Goal: Information Seeking & Learning: Find specific fact

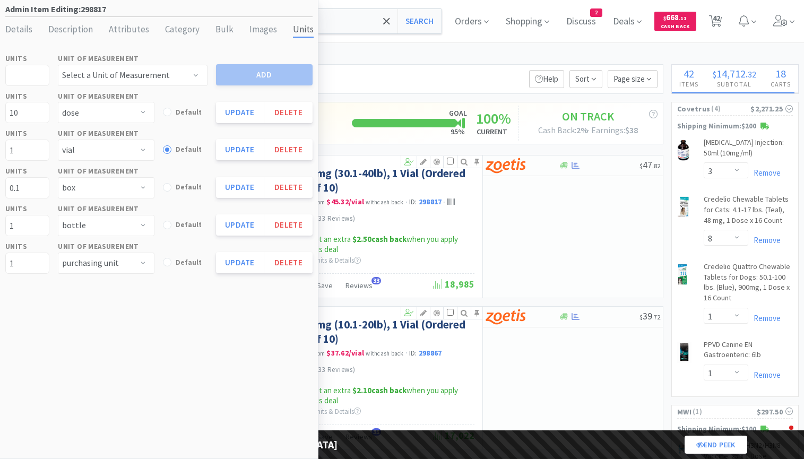
select select "dose"
select select "vial"
select select "box"
select select "bottle"
select select "purchasing unit"
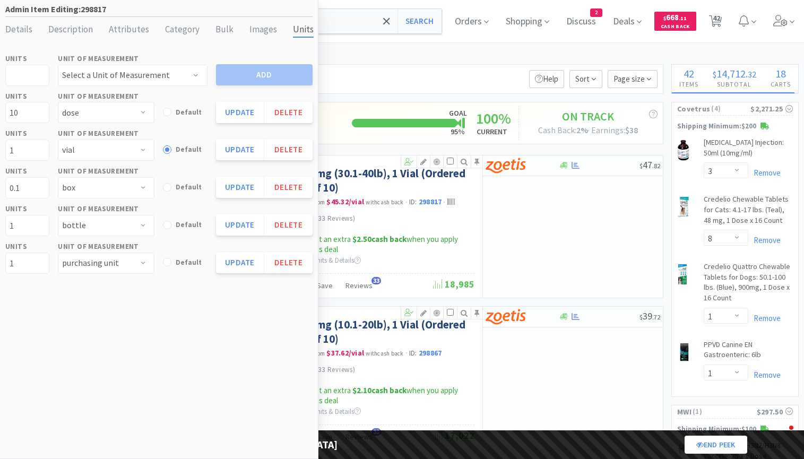
select select "3"
select select "8"
select select "1"
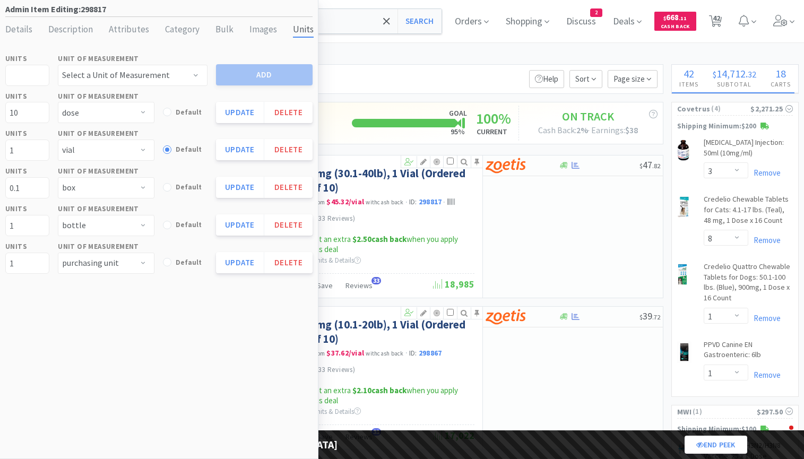
select select "1"
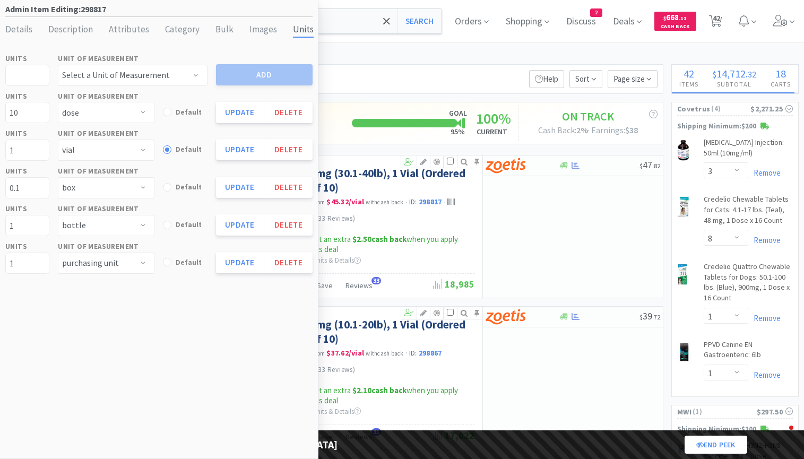
select select "1"
select select "2"
select select "1"
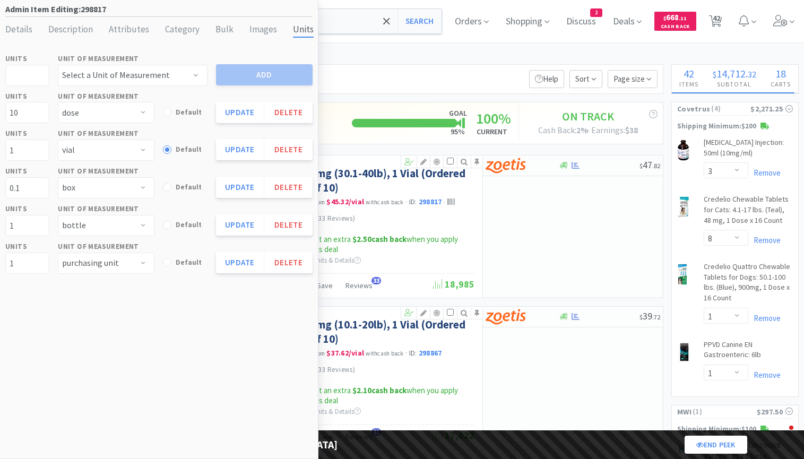
select select "1"
select select "5"
select select "2"
select select "1"
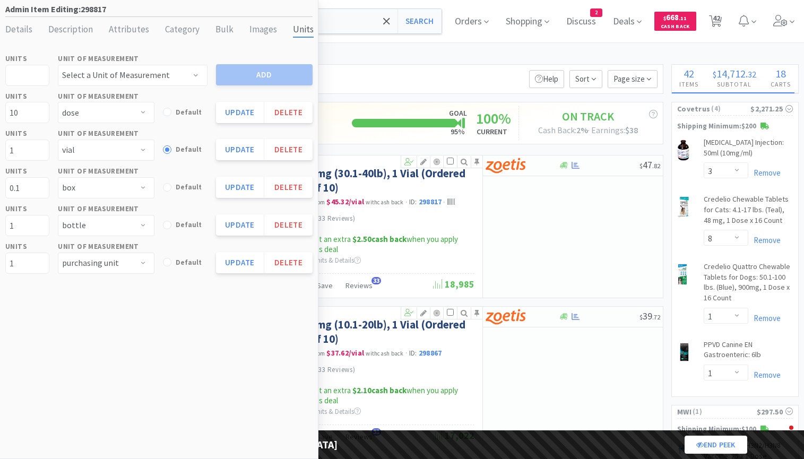
select select "1"
select select "2"
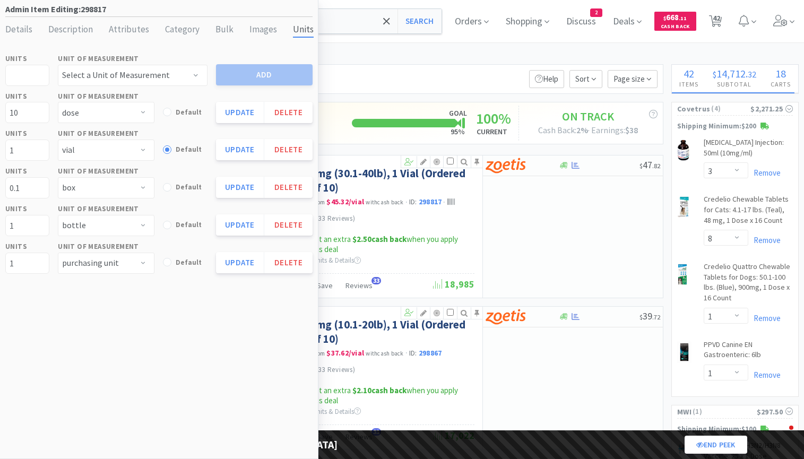
select select "4"
select select "3"
select select "1"
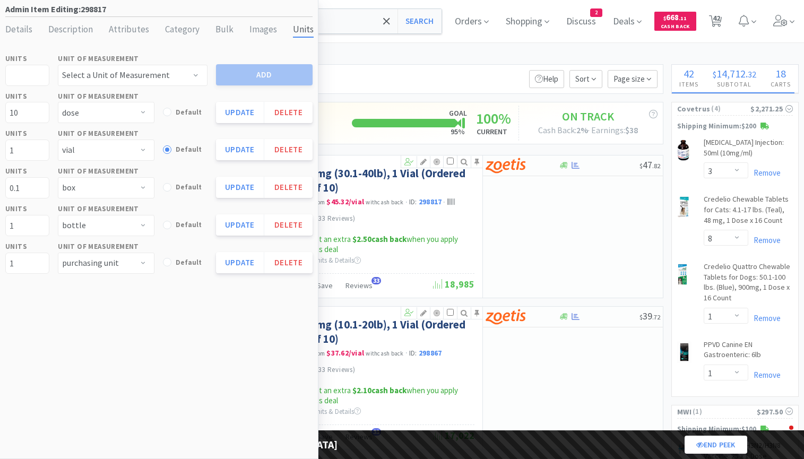
select select "1"
select select "3"
select select "2"
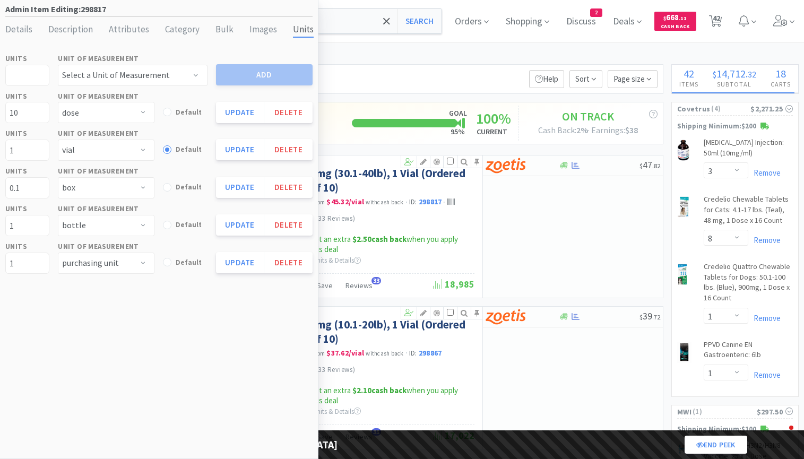
select select "1"
select select "2"
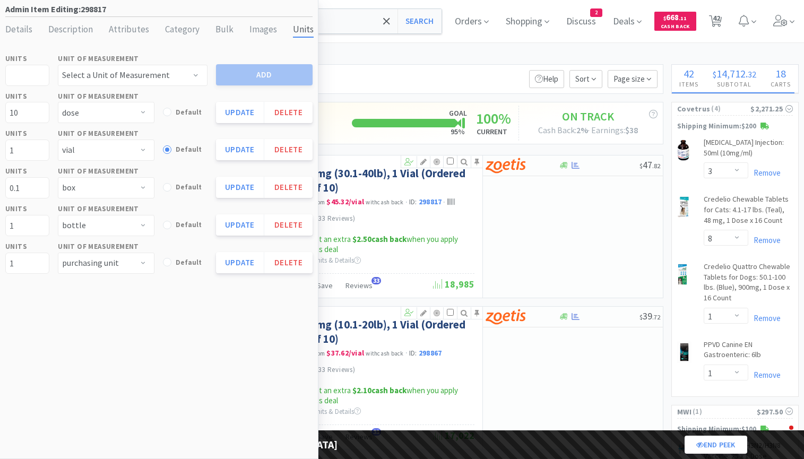
select select "5"
select select "2"
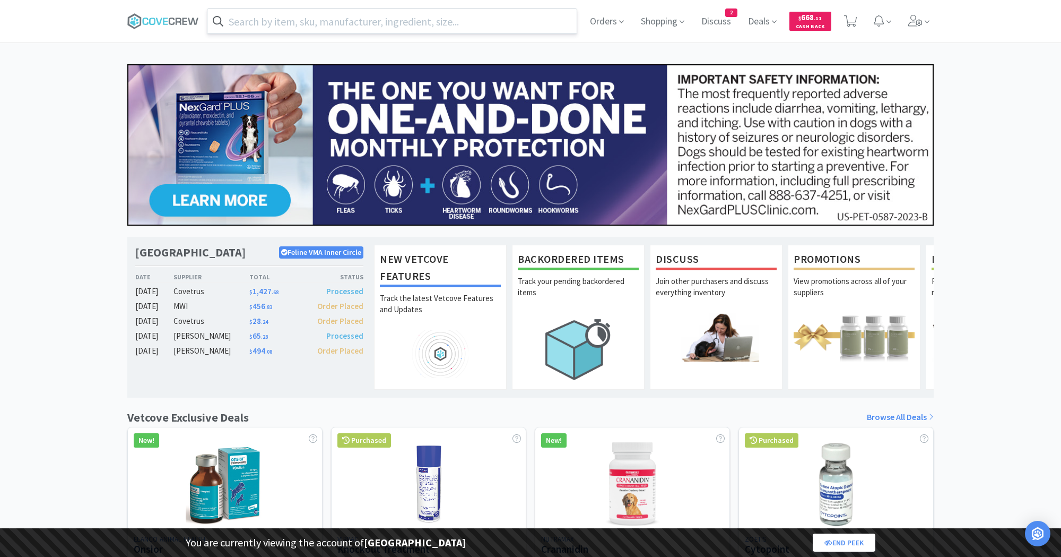
click at [371, 18] on input "text" at bounding box center [391, 21] width 369 height 24
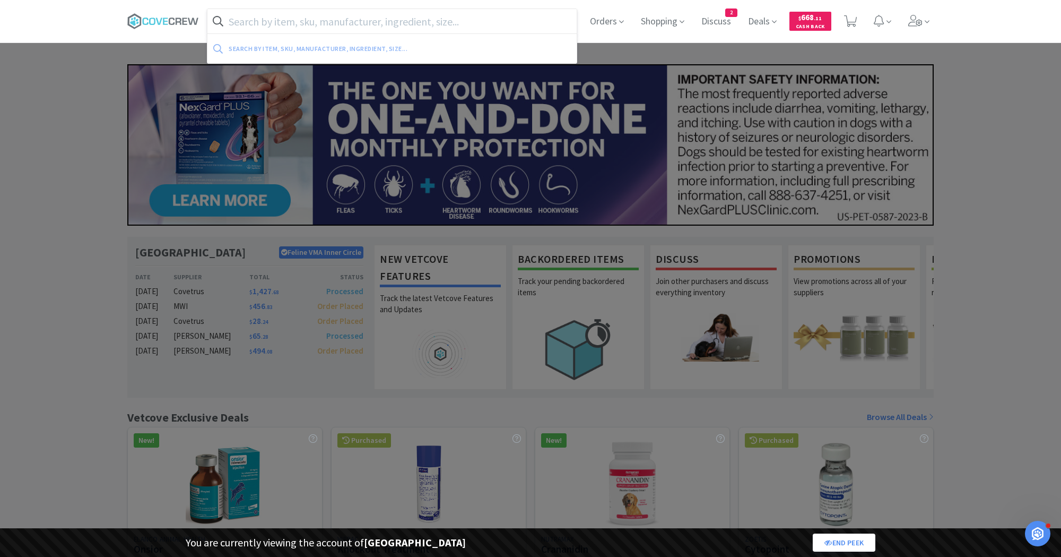
paste input "DTM agar box of 10"
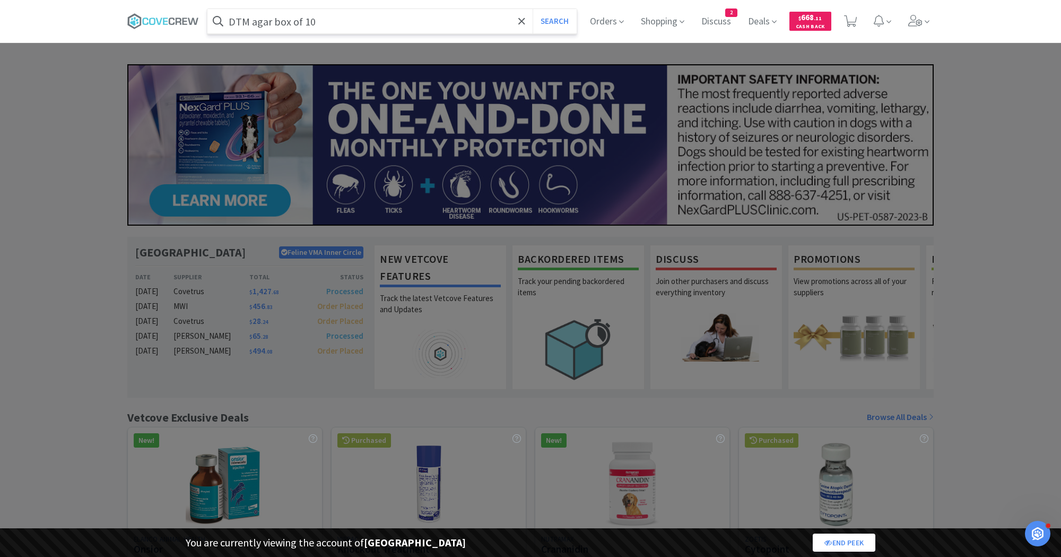
type input "DTM agar box of 10"
click at [533, 9] on button "Search" at bounding box center [555, 21] width 44 height 24
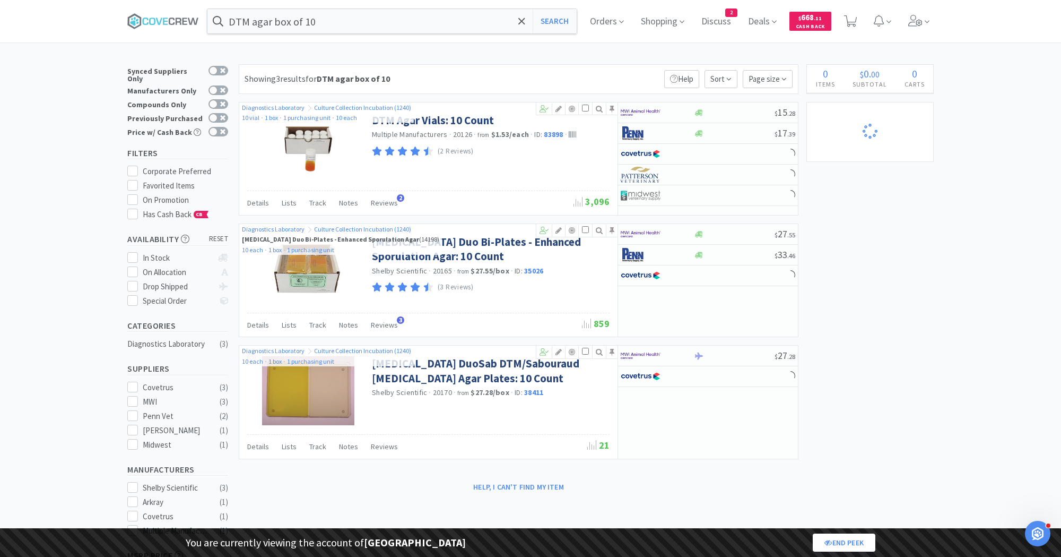
select select "3"
select select "8"
select select "1"
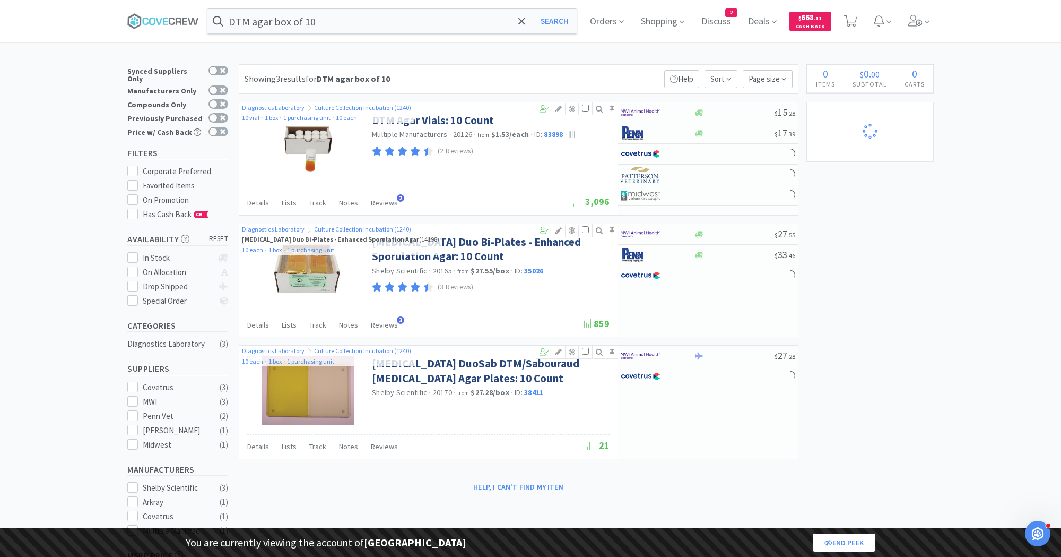
select select "1"
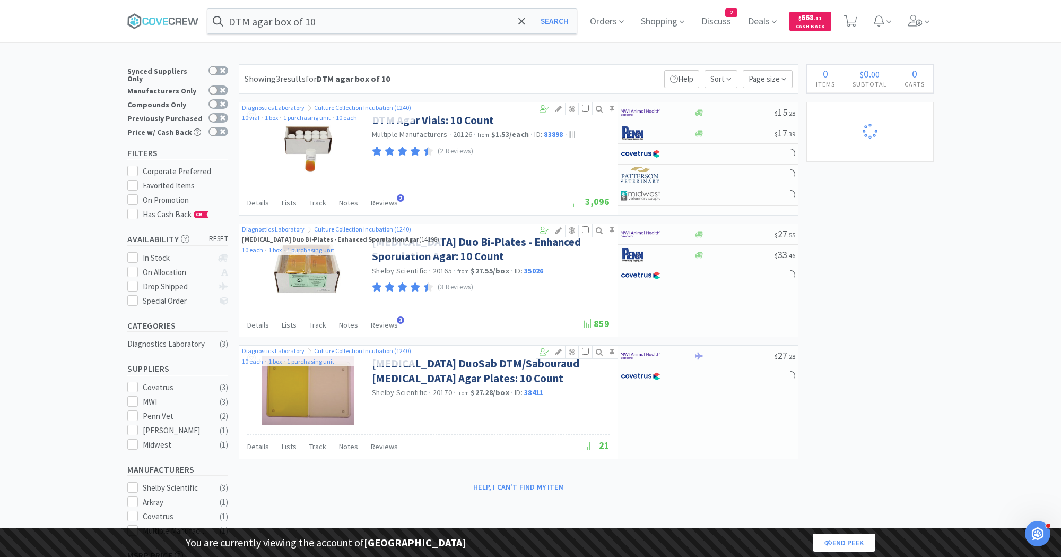
select select "1"
select select "2"
select select "1"
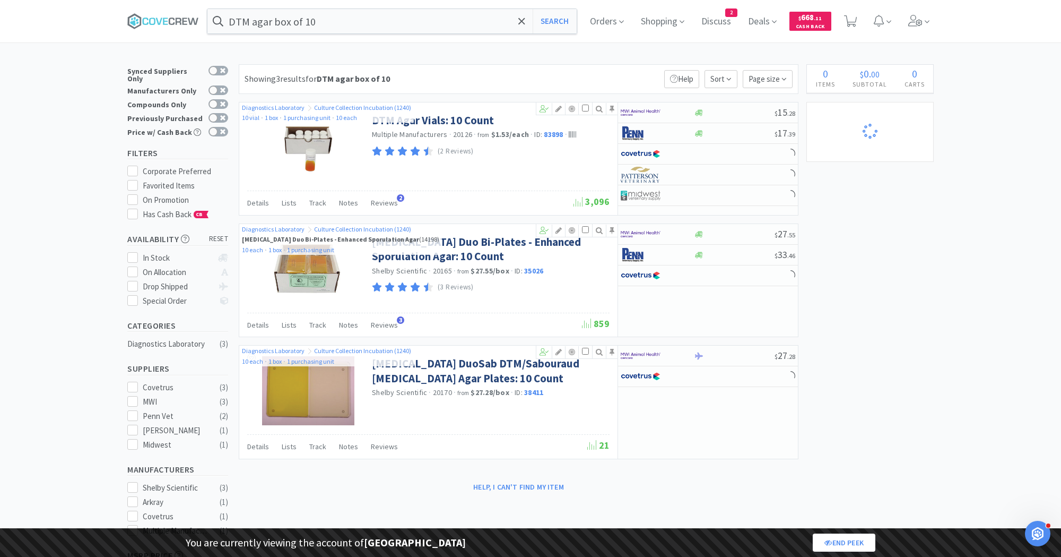
select select "5"
select select "2"
select select "1"
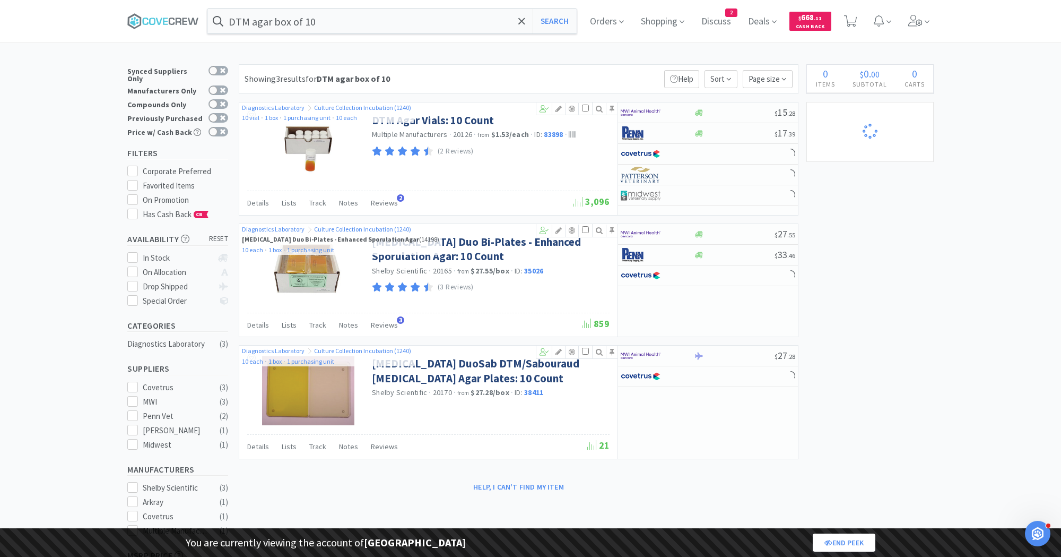
select select "1"
select select "2"
select select "4"
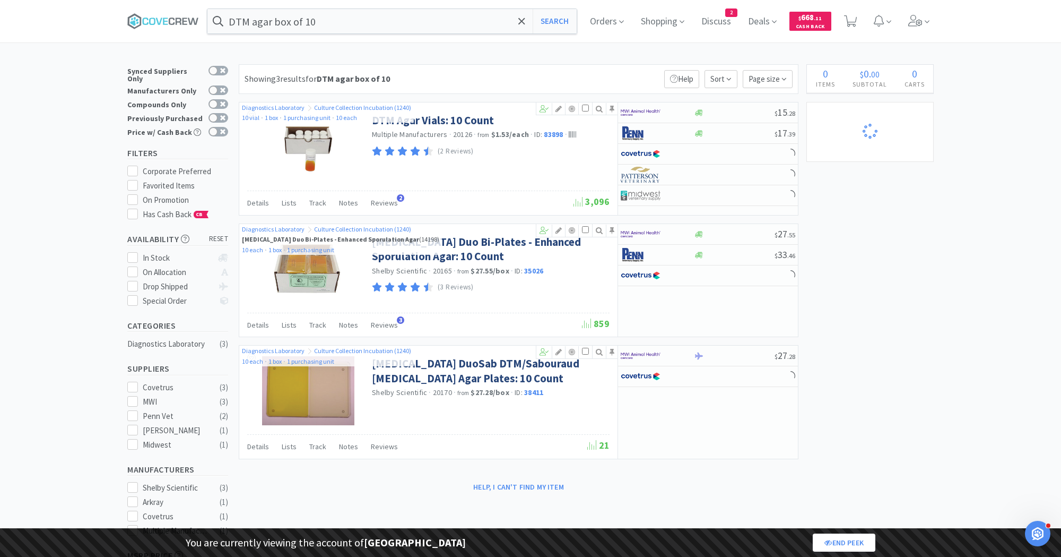
select select "3"
select select "1"
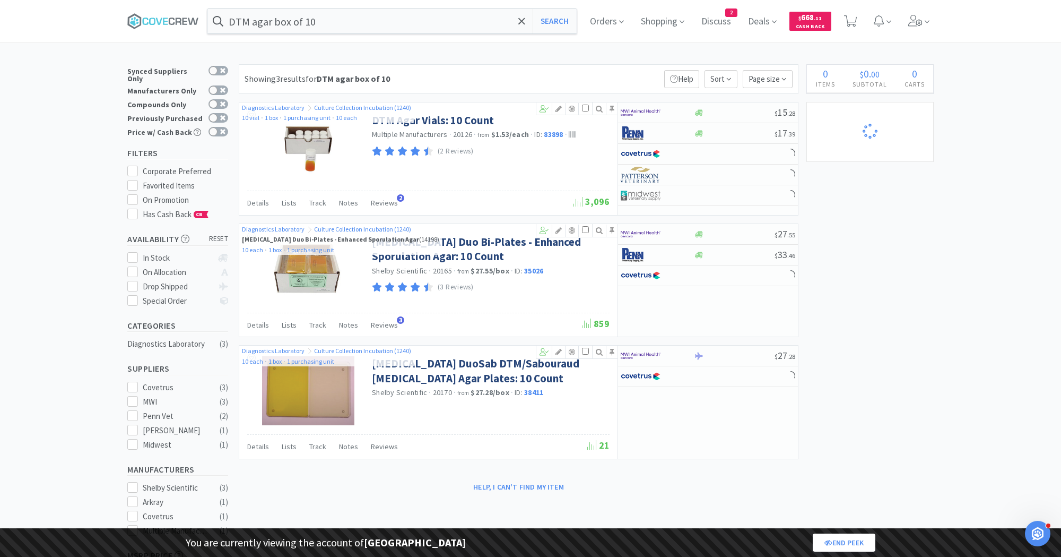
select select "1"
select select "3"
select select "2"
select select "1"
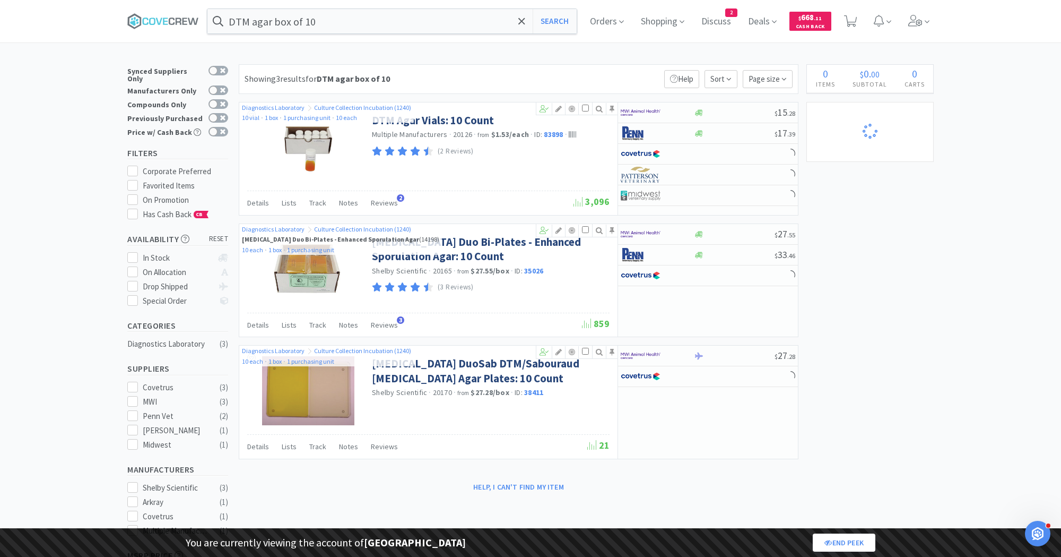
select select "1"
select select "2"
select select "5"
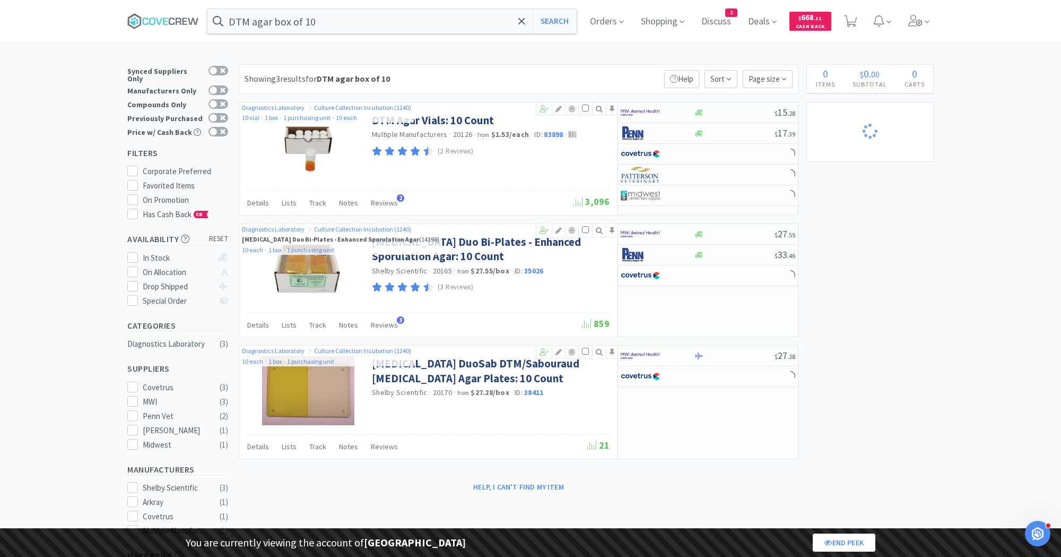
select select "2"
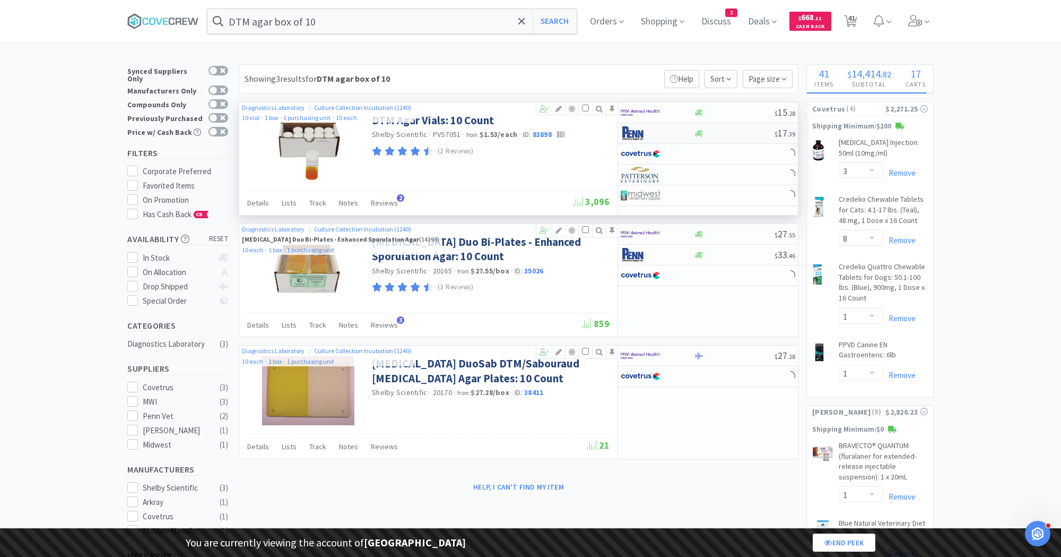
click at [692, 128] on div at bounding box center [657, 133] width 73 height 18
select select "1"
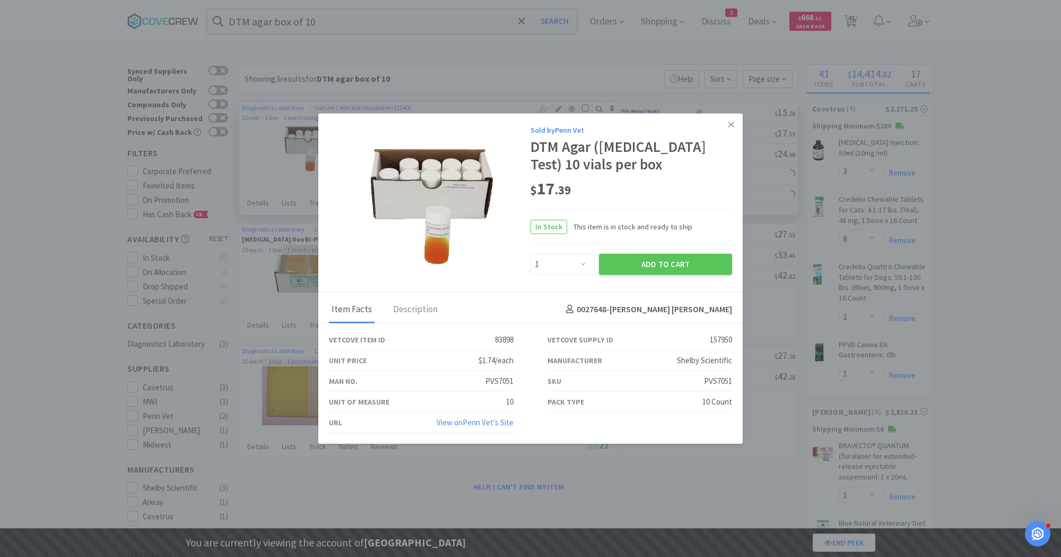
click at [481, 420] on link "View on Penn Vet 's Site" at bounding box center [475, 422] width 77 height 10
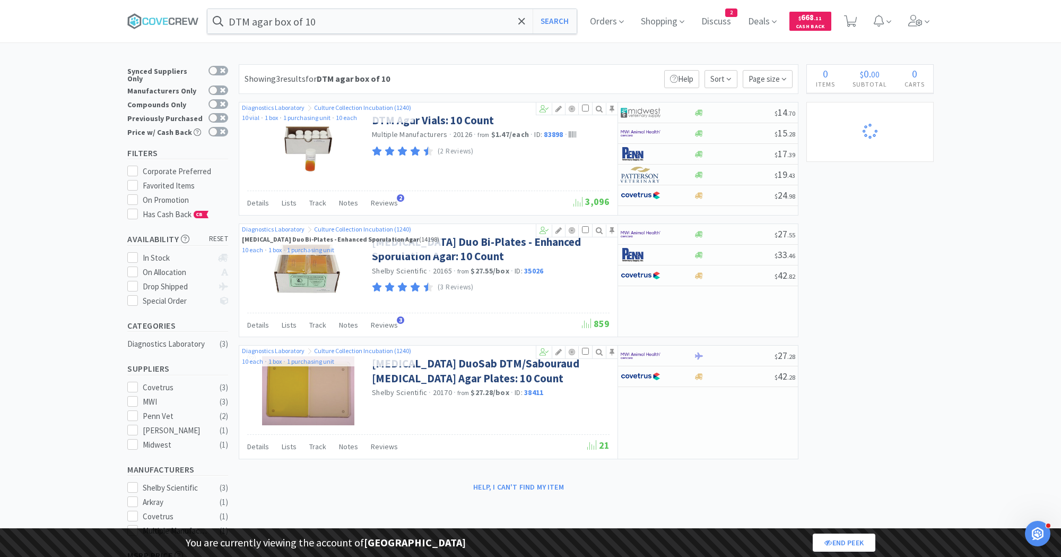
select select "3"
select select "8"
select select "1"
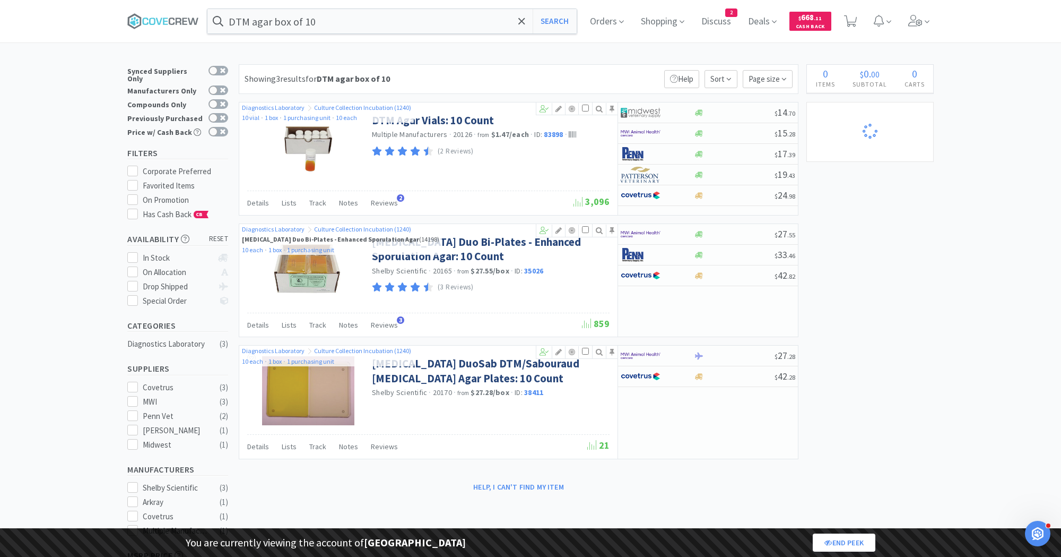
select select "1"
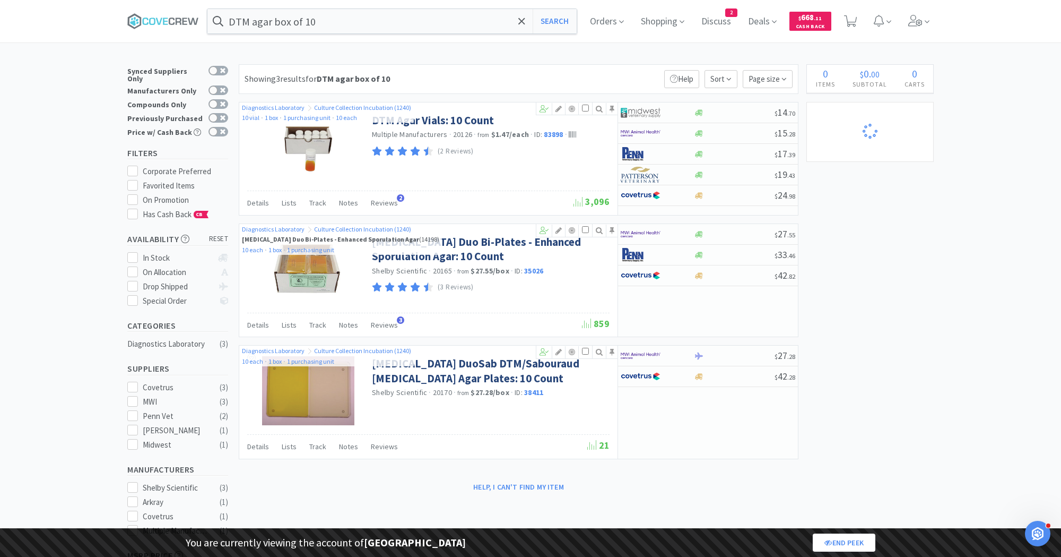
select select "1"
select select "2"
select select "1"
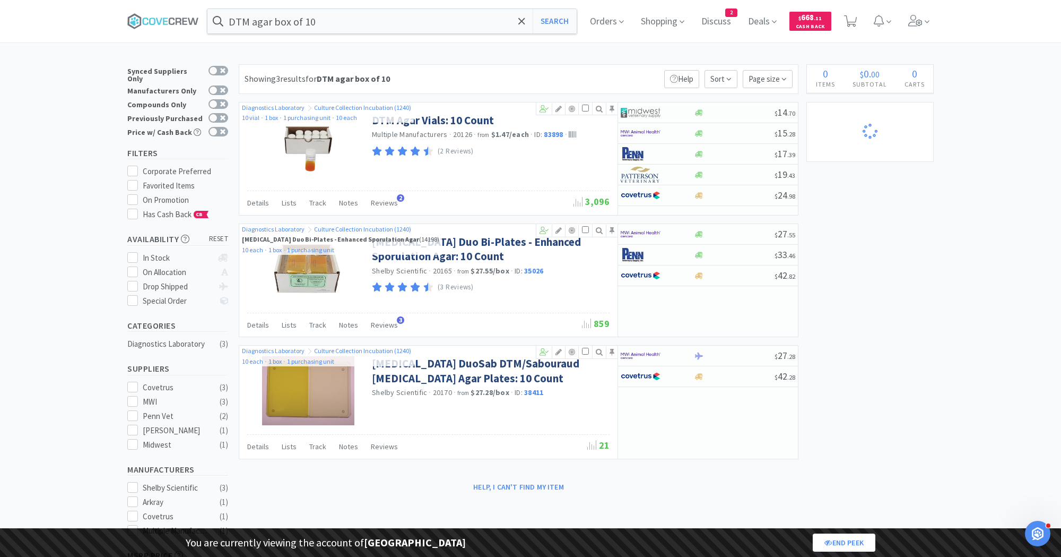
select select "5"
select select "2"
select select "1"
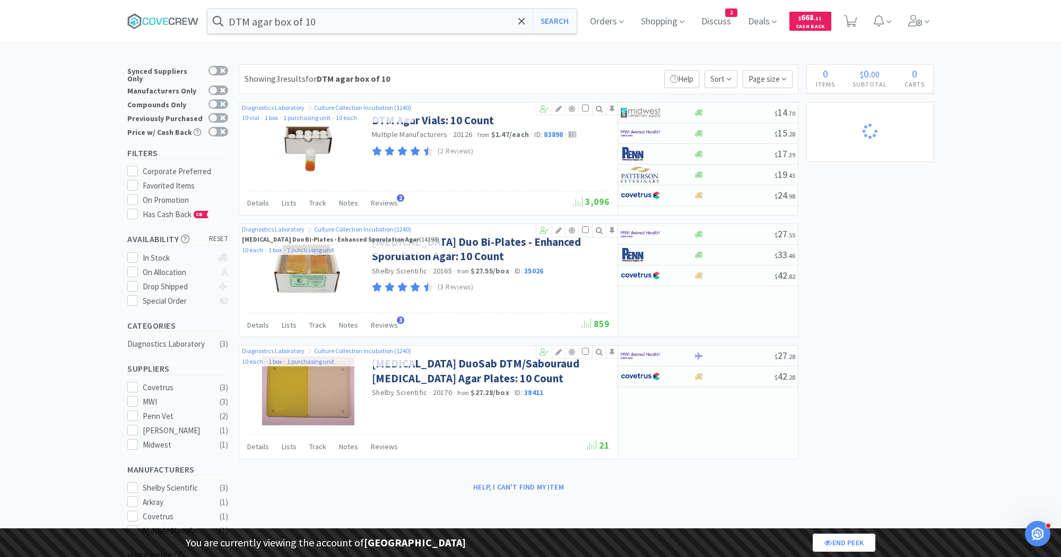
select select "1"
select select "2"
select select "4"
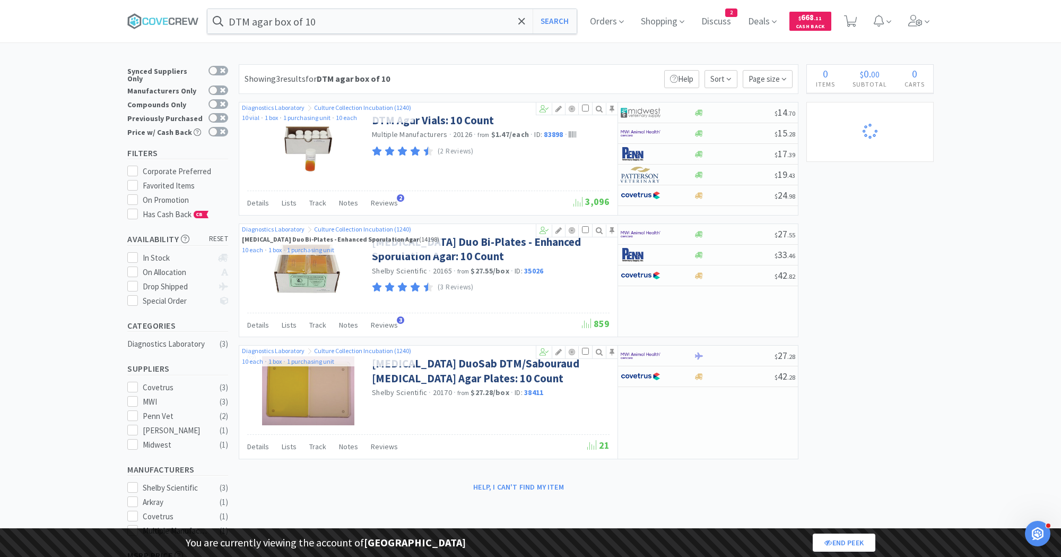
select select "3"
select select "1"
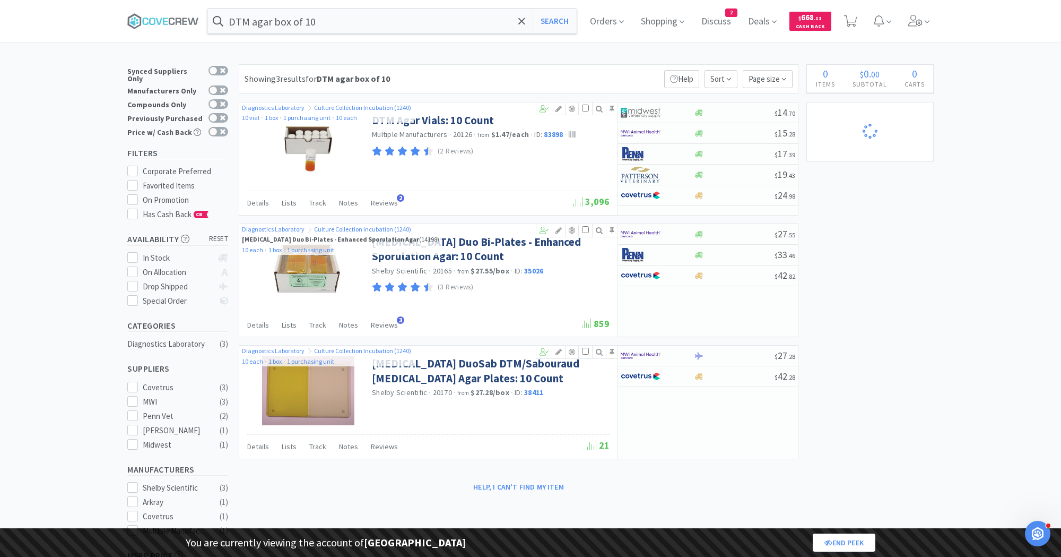
select select "1"
select select "3"
select select "2"
select select "1"
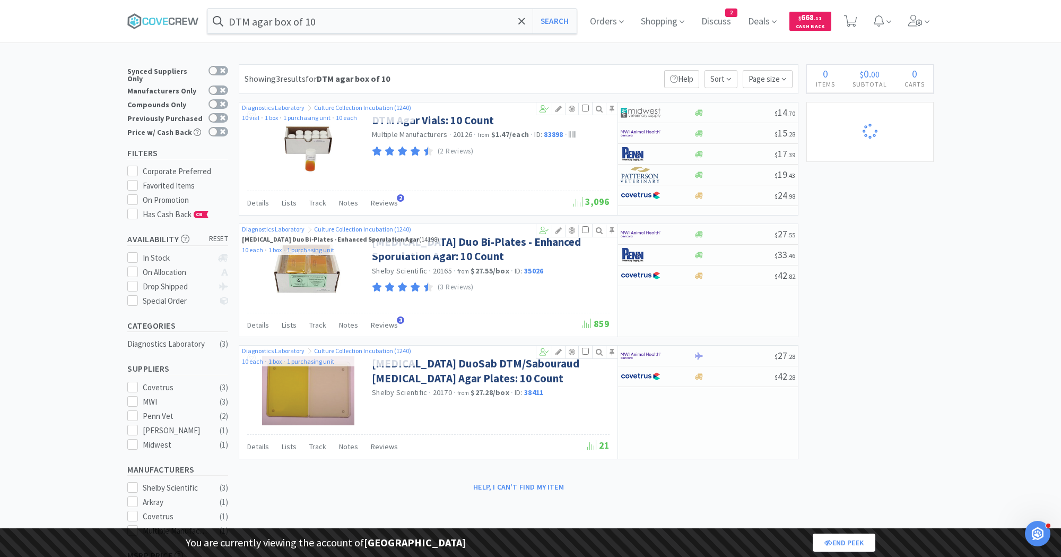
select select "1"
select select "2"
select select "5"
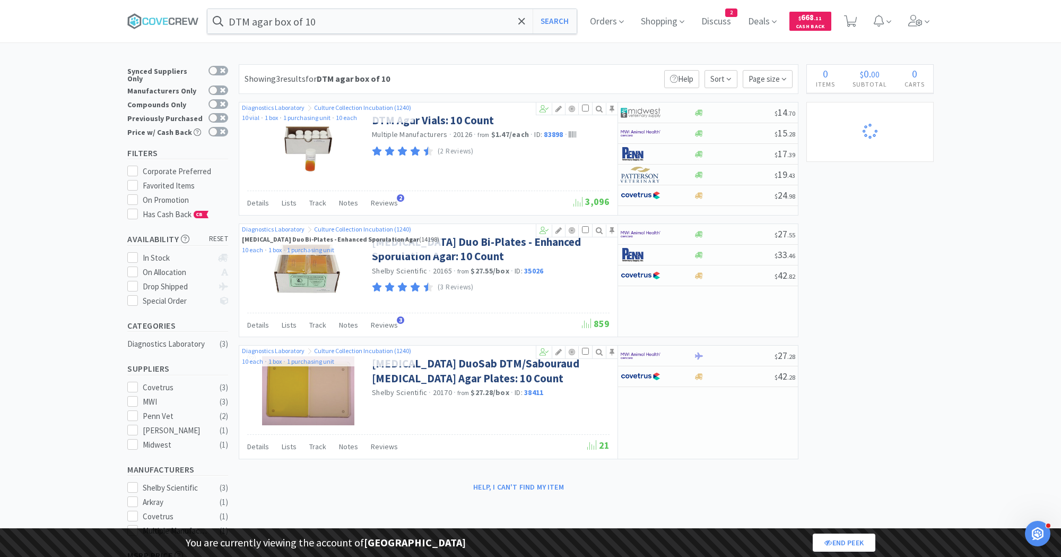
select select "2"
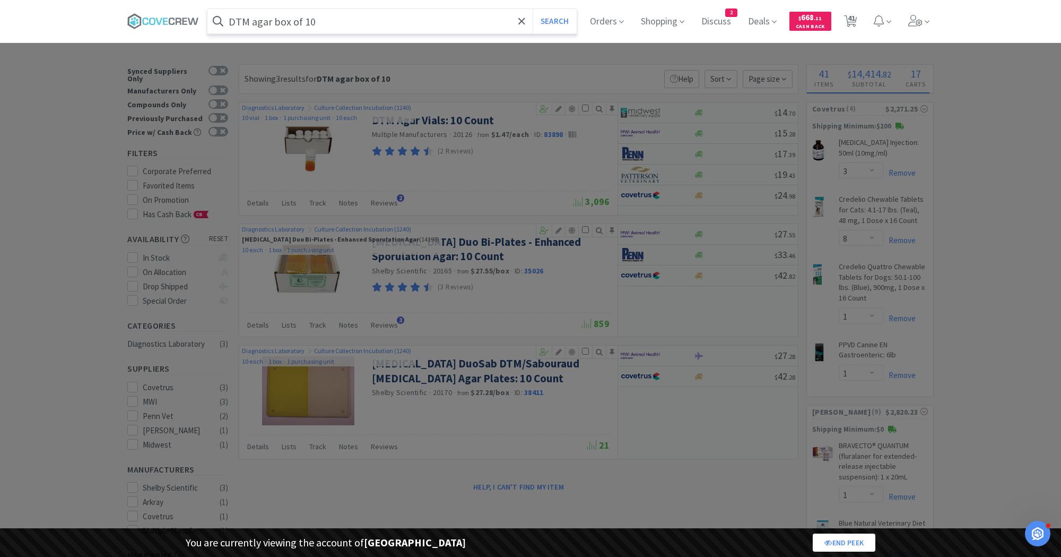
click at [285, 30] on input "DTM agar box of 10" at bounding box center [391, 21] width 369 height 24
paste input "018846"
type input "018846"
click at [533, 9] on button "Search" at bounding box center [555, 21] width 44 height 24
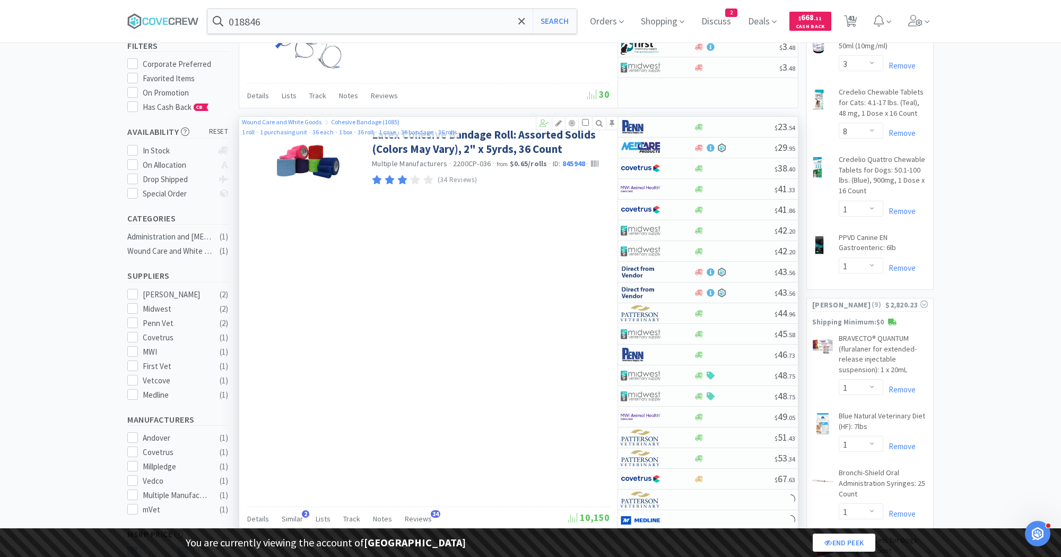
scroll to position [110, 0]
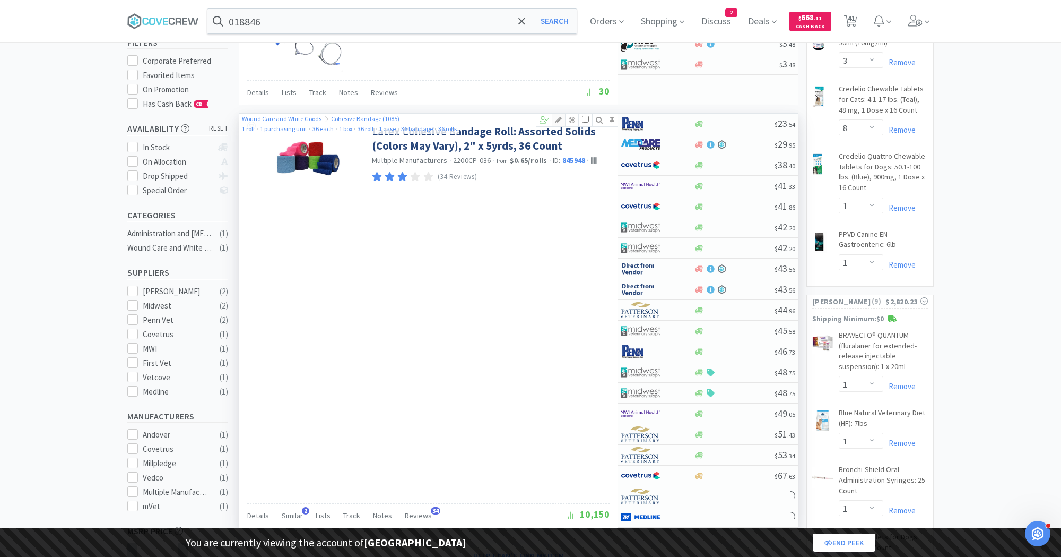
click at [560, 120] on icon at bounding box center [558, 119] width 13 height 7
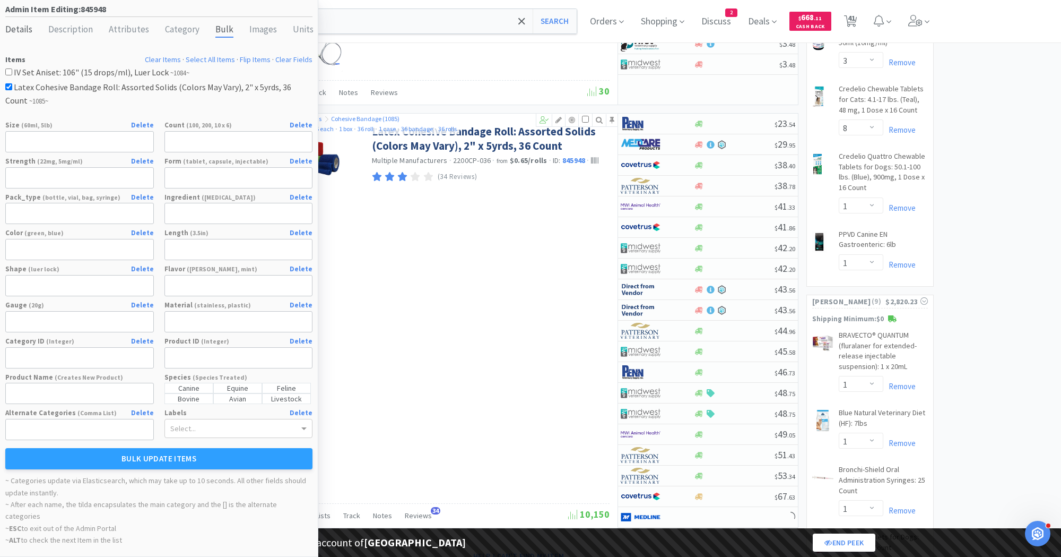
click at [14, 26] on div "Details" at bounding box center [18, 29] width 27 height 15
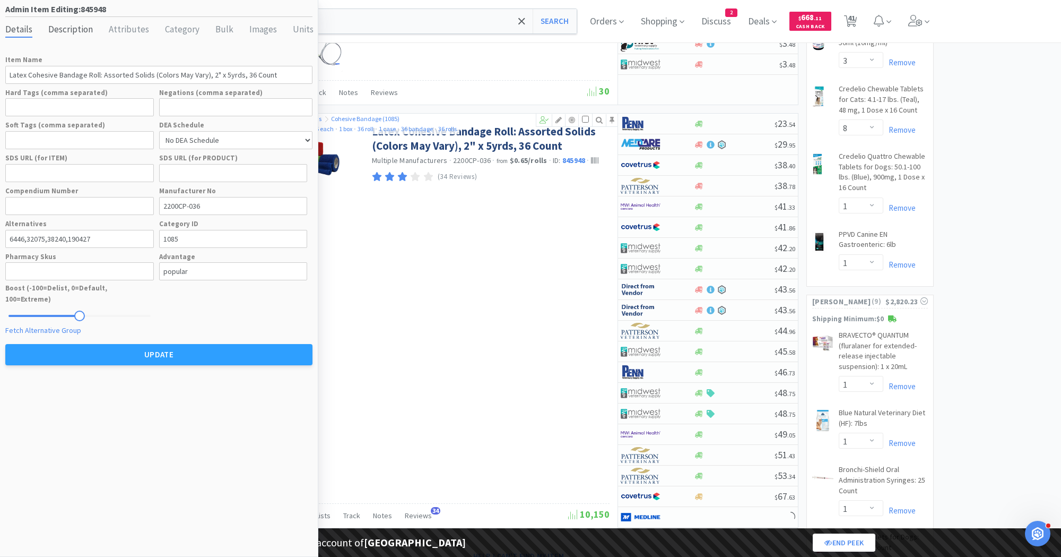
click at [70, 26] on div "Description" at bounding box center [70, 29] width 45 height 15
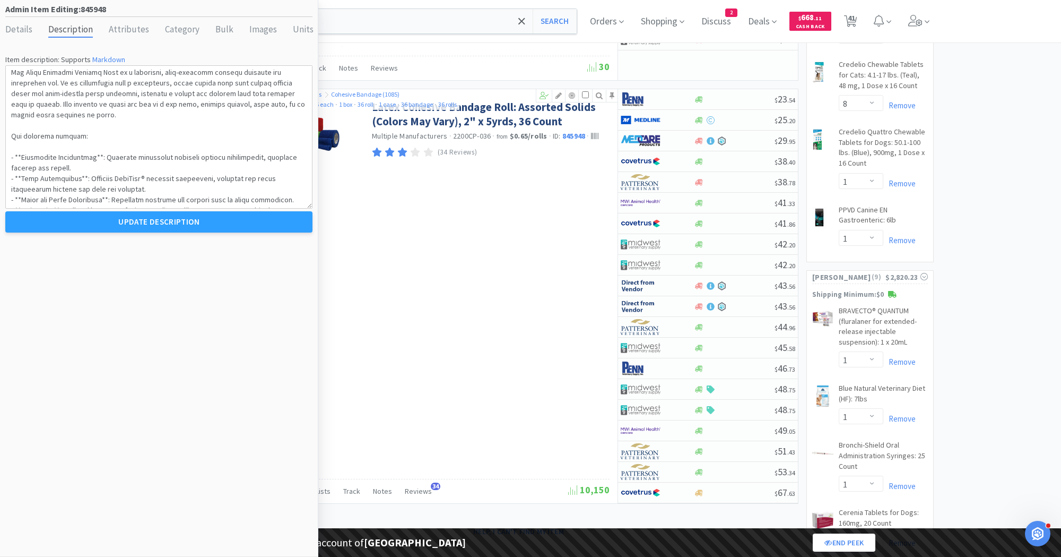
scroll to position [0, 0]
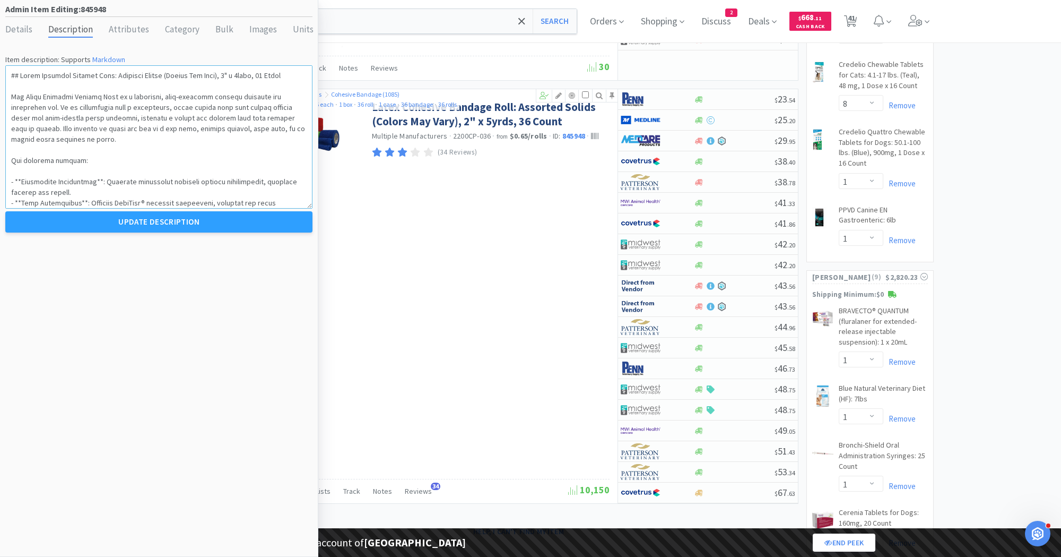
click at [136, 118] on textarea at bounding box center [158, 136] width 307 height 143
paste textarea ""Note: This listing contains a collection of generic items that may come from m…"
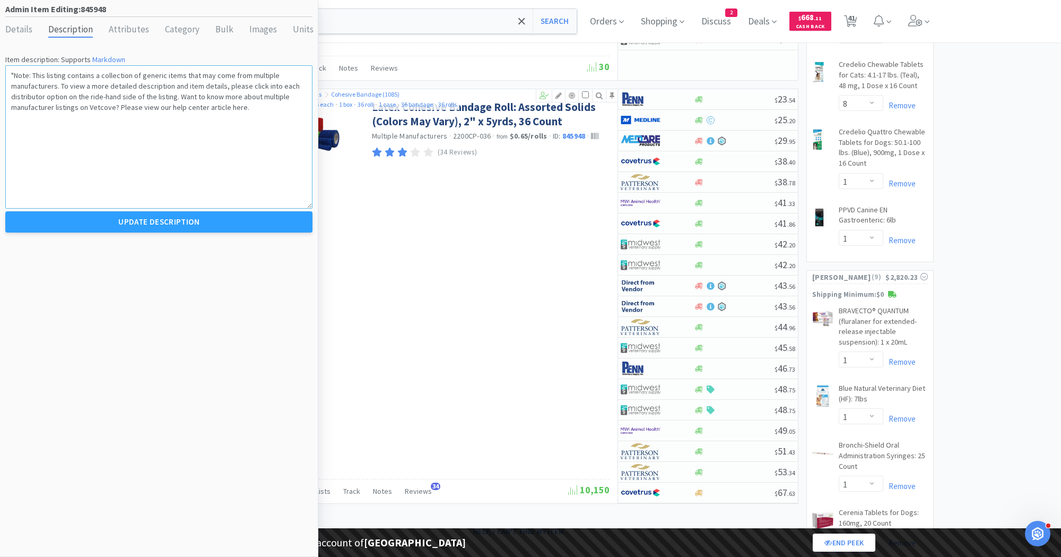
click at [16, 75] on textarea ""Note: This listing contains a collection of generic items that may come from m…" at bounding box center [158, 136] width 307 height 143
click at [35, 74] on textarea "**Note: This listing contains a collection of generic items that may come from …" at bounding box center [158, 136] width 307 height 143
click at [238, 106] on textarea "**Note:** This listing contains a collection of generic items that may come fro…" at bounding box center [158, 136] width 307 height 143
paste textarea "https://help.vetcove.com/en/articles/581997-searching-for-products-and-comparin…"
type textarea "**Note:** This listing contains a collection of generic items that may come fro…"
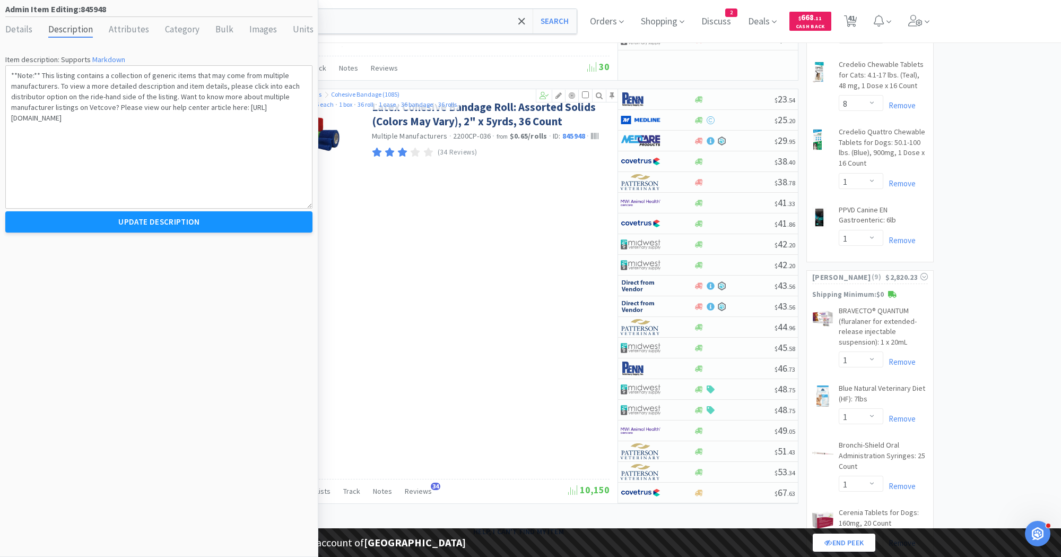
click at [210, 229] on button "Update Description" at bounding box center [158, 221] width 307 height 21
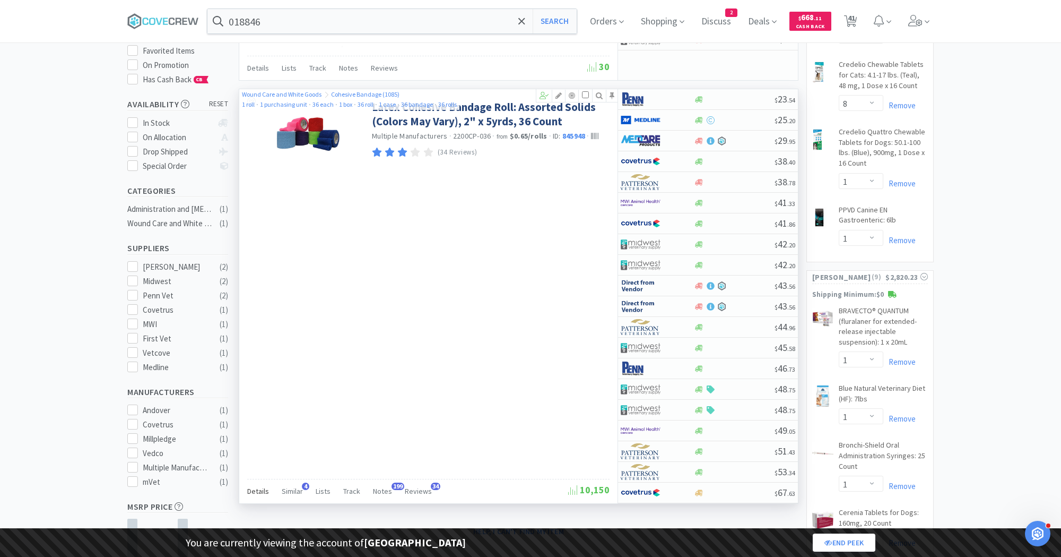
click at [255, 488] on div "Details" at bounding box center [258, 492] width 22 height 20
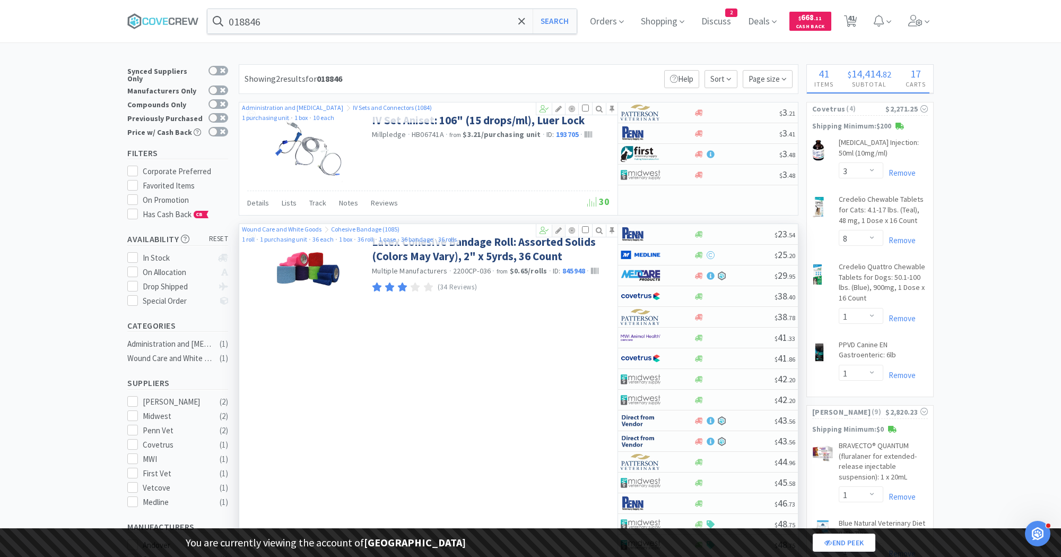
click at [558, 227] on icon at bounding box center [558, 230] width 13 height 7
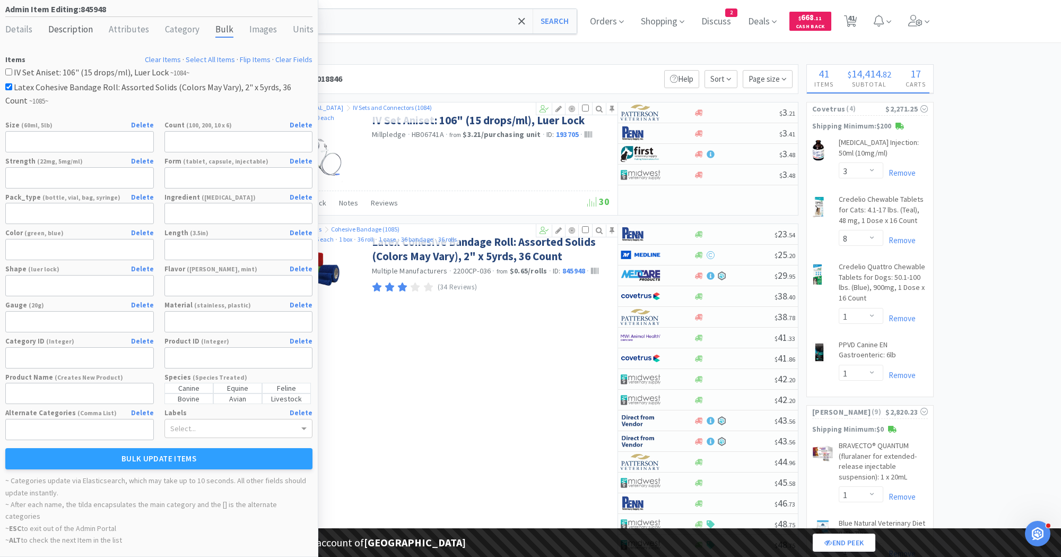
click at [61, 27] on div "Description" at bounding box center [70, 29] width 45 height 15
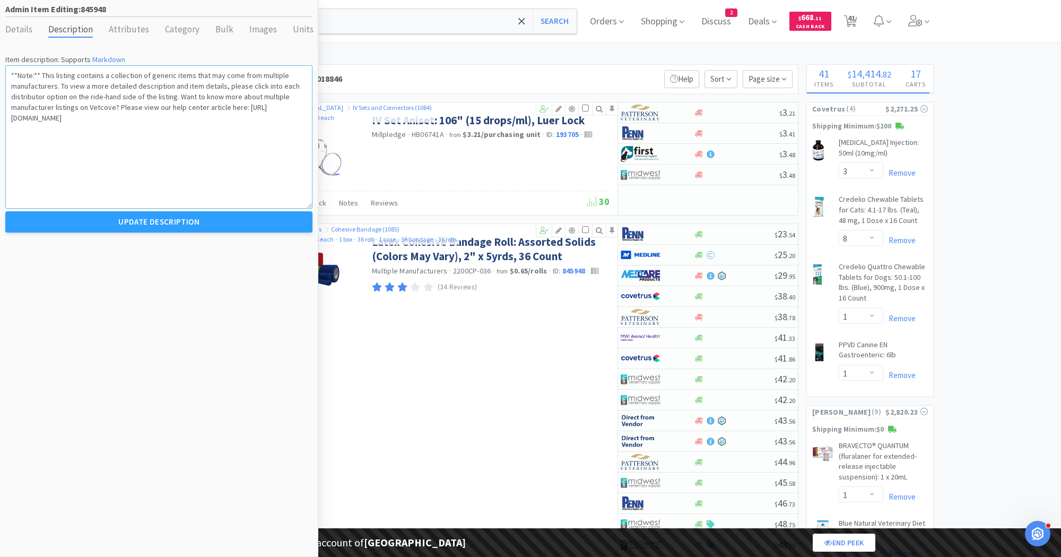
click at [224, 102] on textarea "**Note:** This listing contains a collection of generic items that may come fro…" at bounding box center [158, 136] width 307 height 143
click at [240, 102] on textarea "**Note:** This listing contains a collection of generic items that may come fro…" at bounding box center [158, 136] width 307 height 143
paste textarea "https://help.vetcove.com/en/articles/581997-searching-for-products-and-comparin…"
drag, startPoint x: 124, startPoint y: 142, endPoint x: 49, endPoint y: 130, distance: 75.8
click at [49, 130] on textarea "**Note:** This listing contains a collection of generic items that may come fro…" at bounding box center [158, 136] width 307 height 143
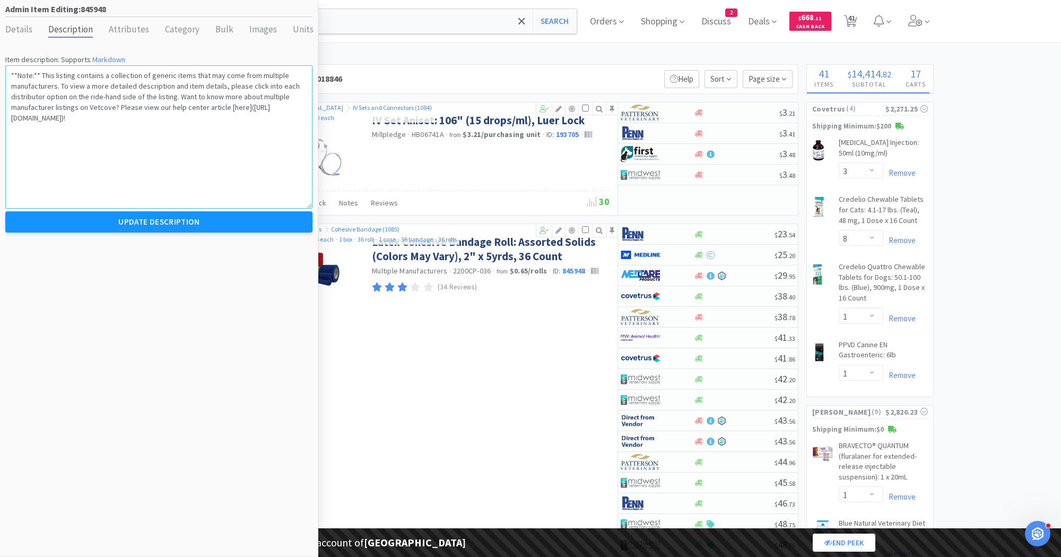
type textarea "**Note:** This listing contains a collection of generic items that may come fro…"
click at [109, 220] on button "Update Description" at bounding box center [158, 221] width 307 height 21
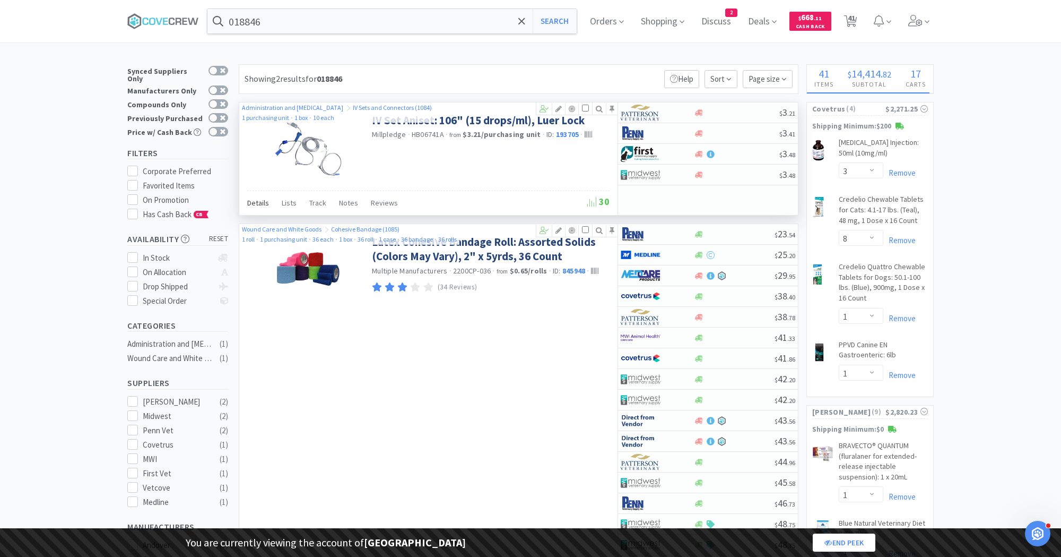
click at [253, 196] on div "Details" at bounding box center [258, 204] width 22 height 20
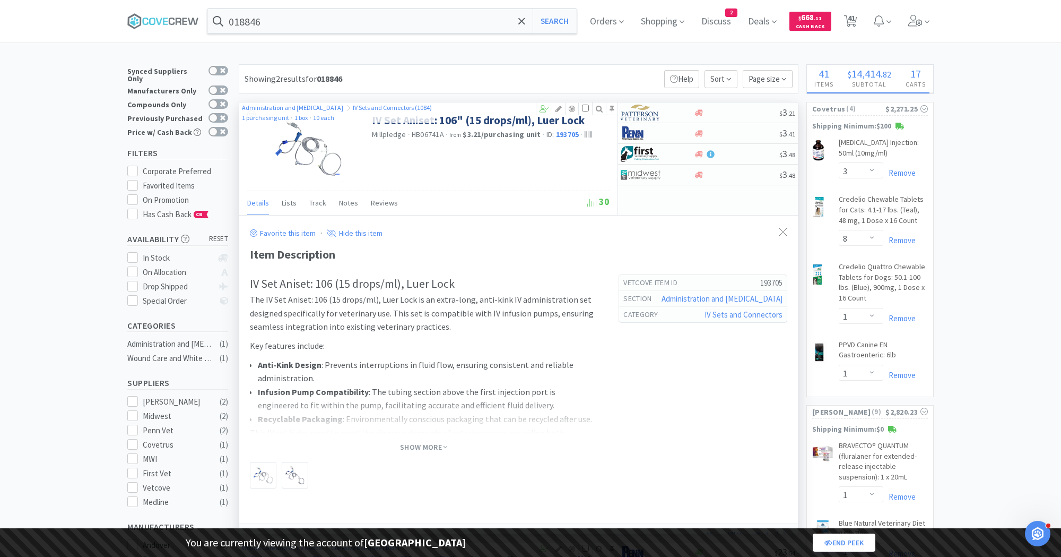
click at [249, 208] on div "Details" at bounding box center [258, 204] width 22 height 20
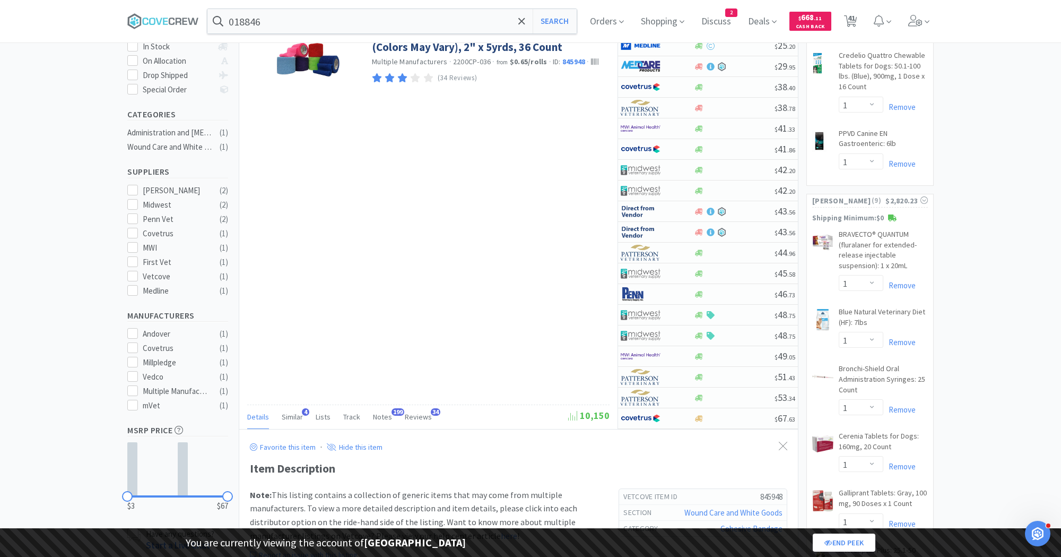
scroll to position [245, 0]
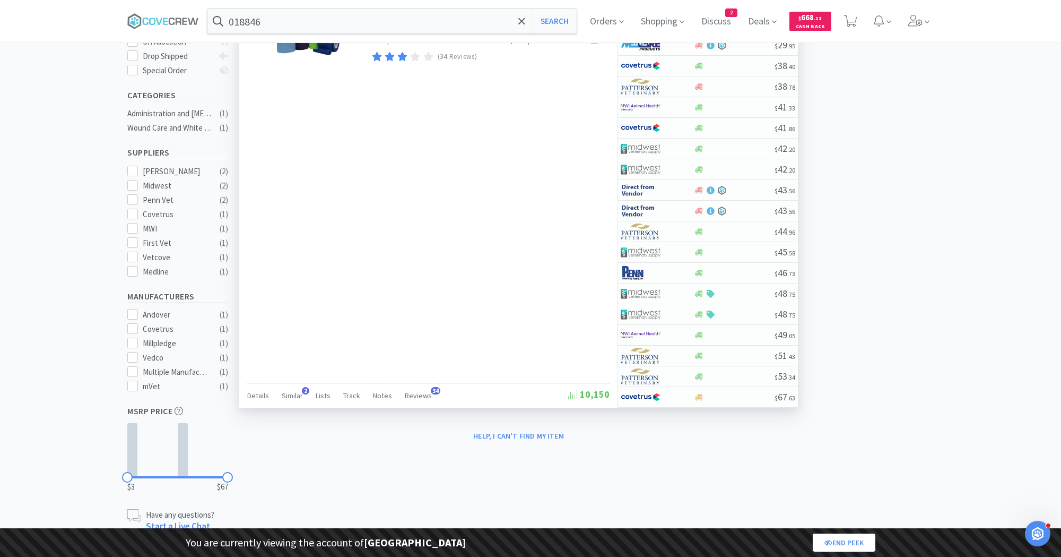
select select "1"
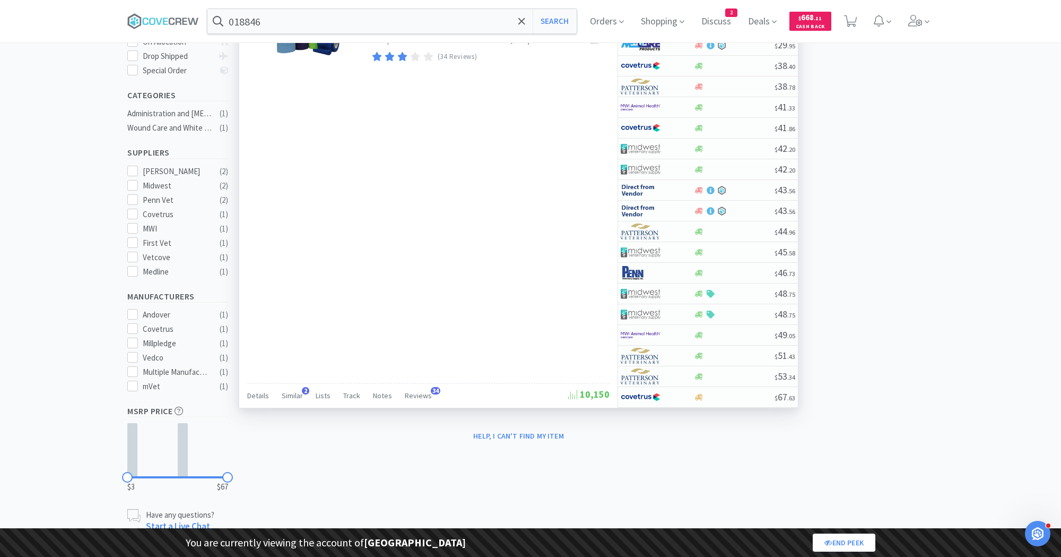
select select "1"
select select "2"
select select "5"
select select "2"
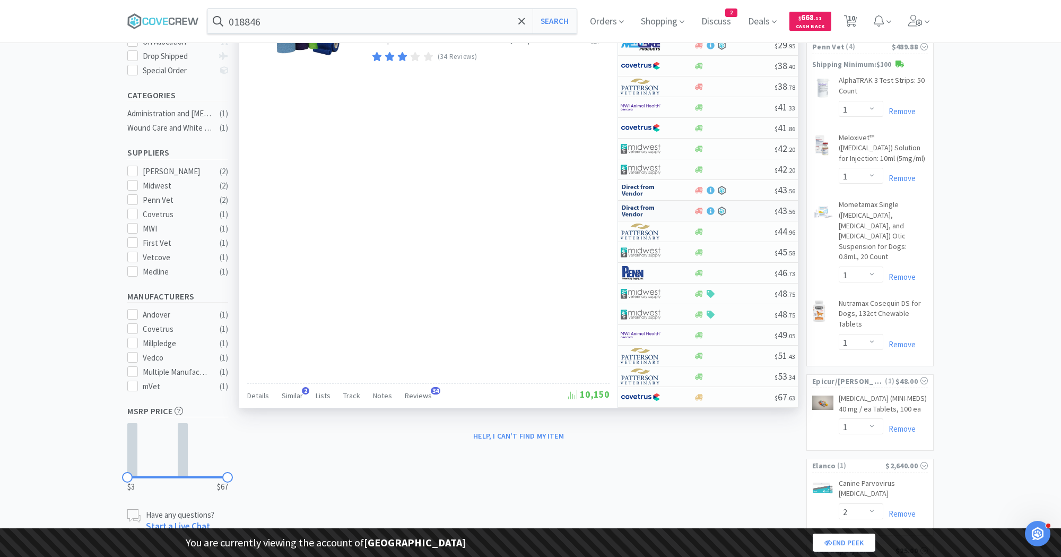
select select "1"
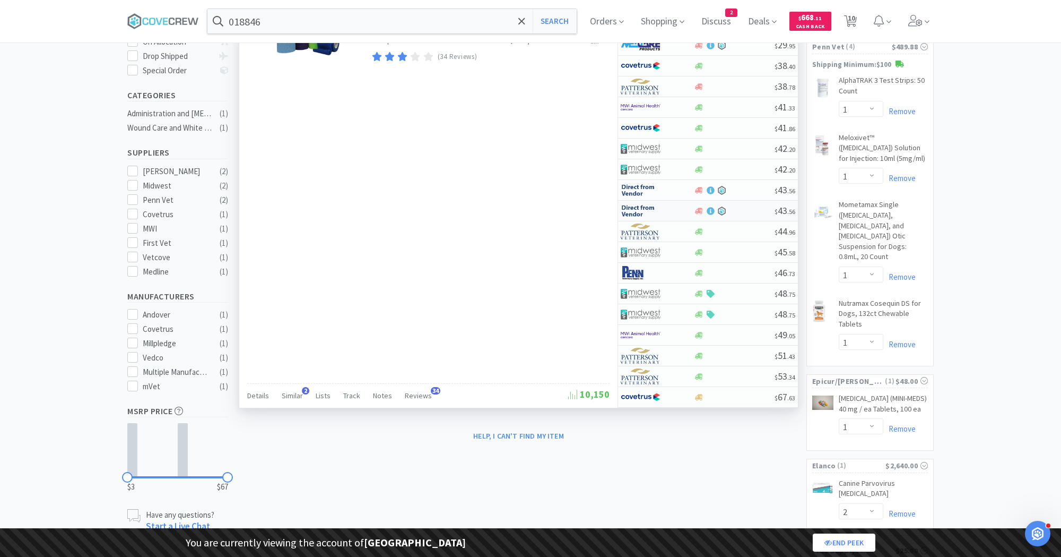
select select "1"
select select "2"
select select "1"
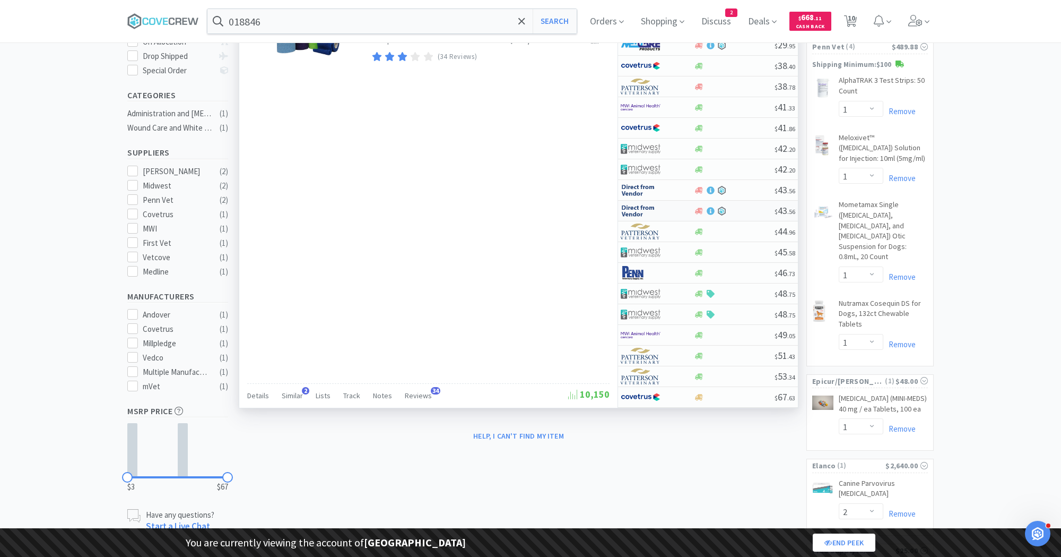
select select "1"
select select "2"
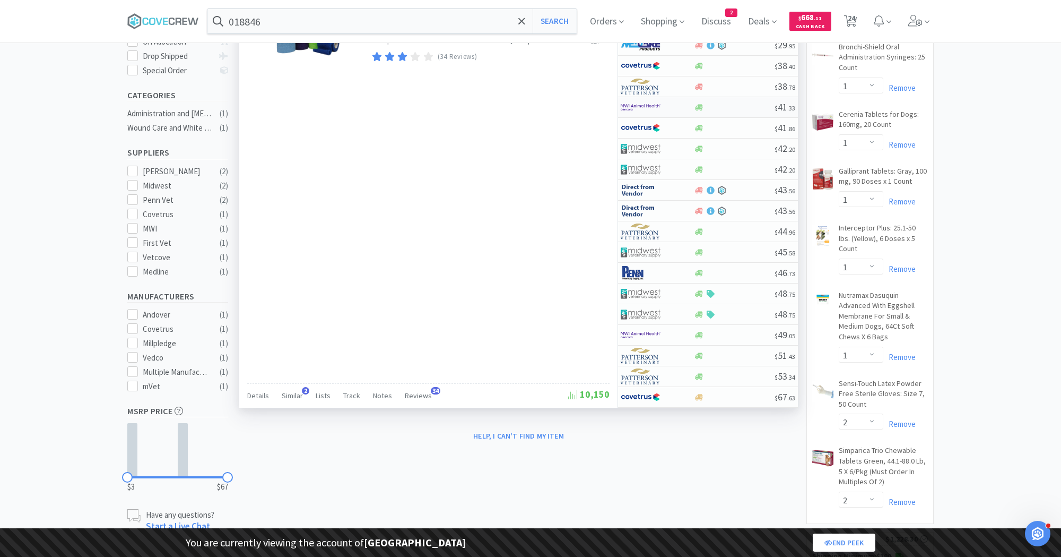
select select "3"
select select "8"
select select "1"
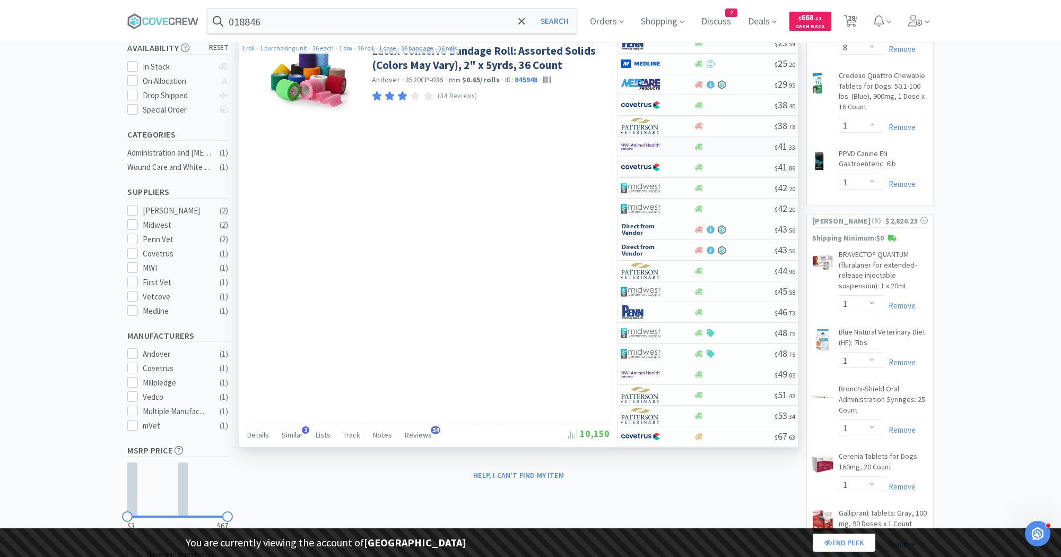
select select "5"
select select "2"
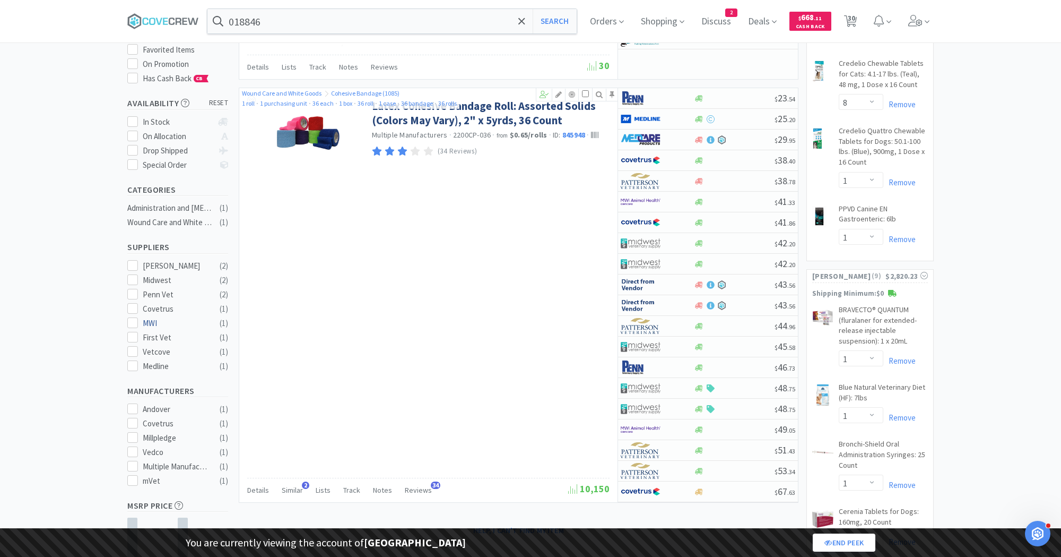
click at [155, 317] on div "MWI" at bounding box center [176, 323] width 66 height 13
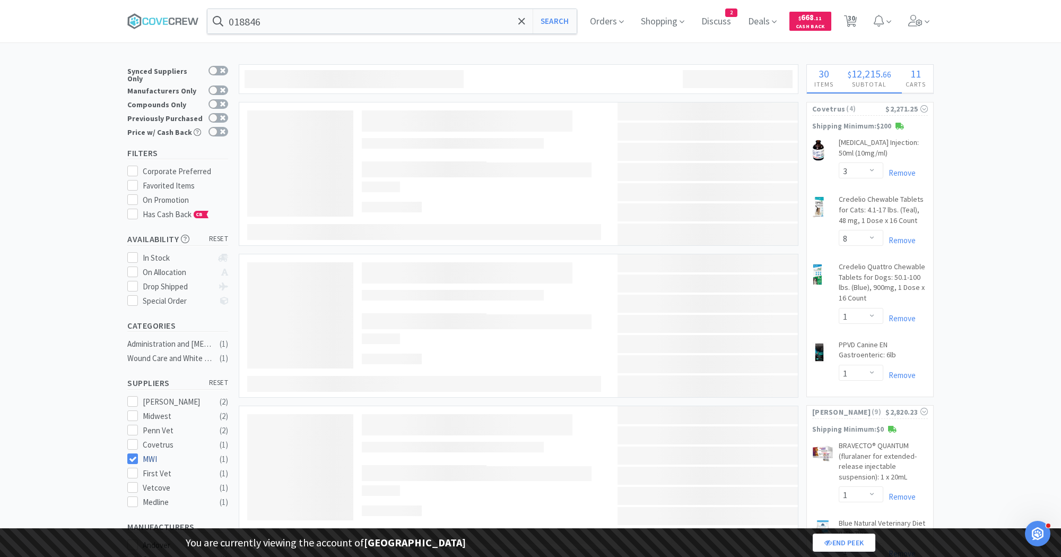
select select "1"
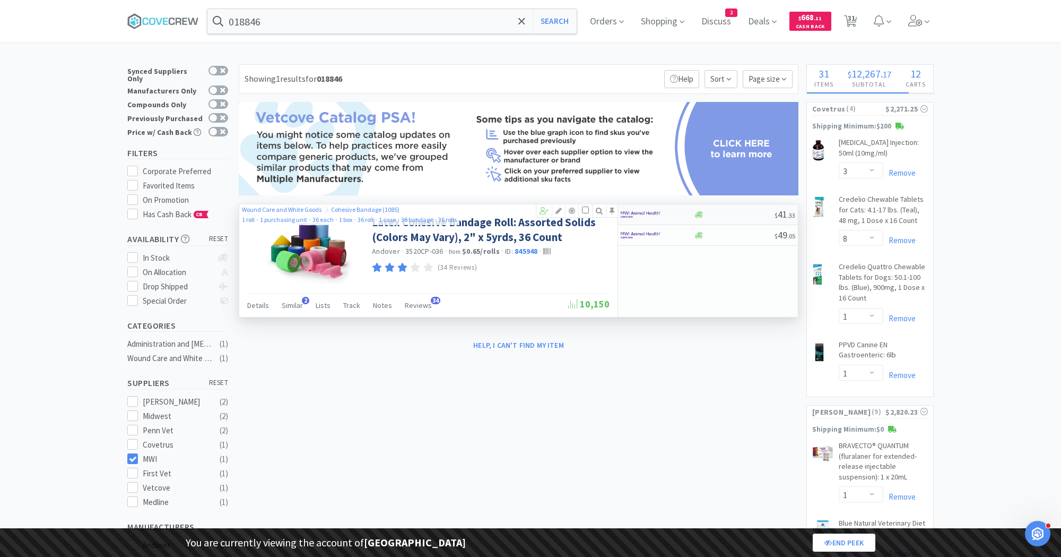
click at [648, 212] on img at bounding box center [641, 214] width 40 height 16
select select "1"
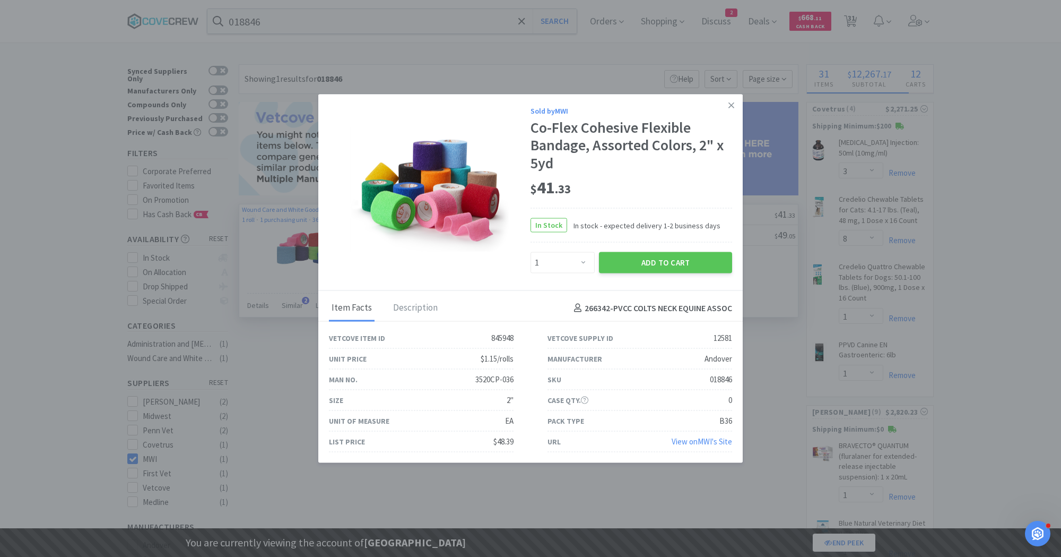
select select "1"
select select "3"
select select "1"
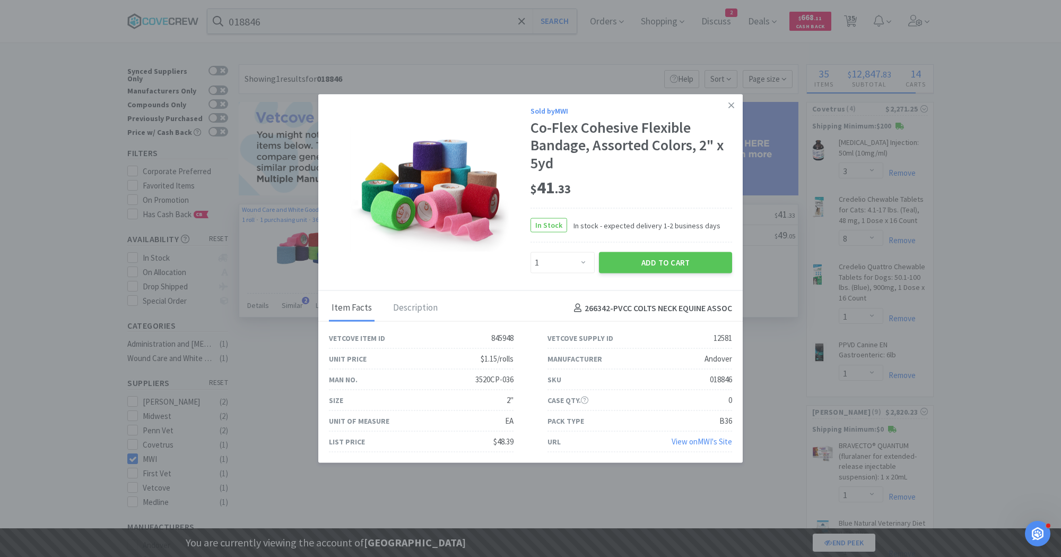
select select "2"
select select "4"
select select "3"
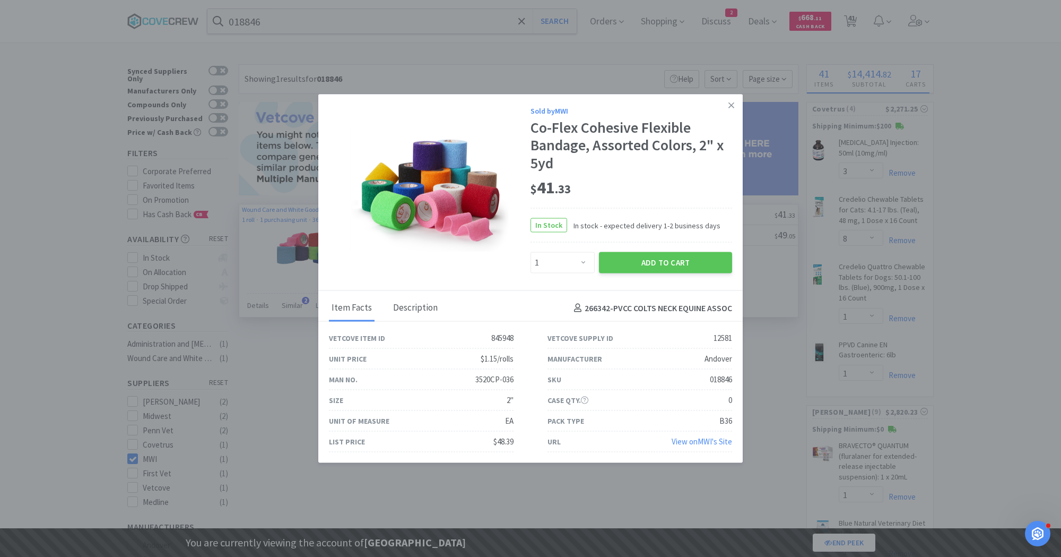
click at [411, 313] on div "Description" at bounding box center [416, 308] width 50 height 27
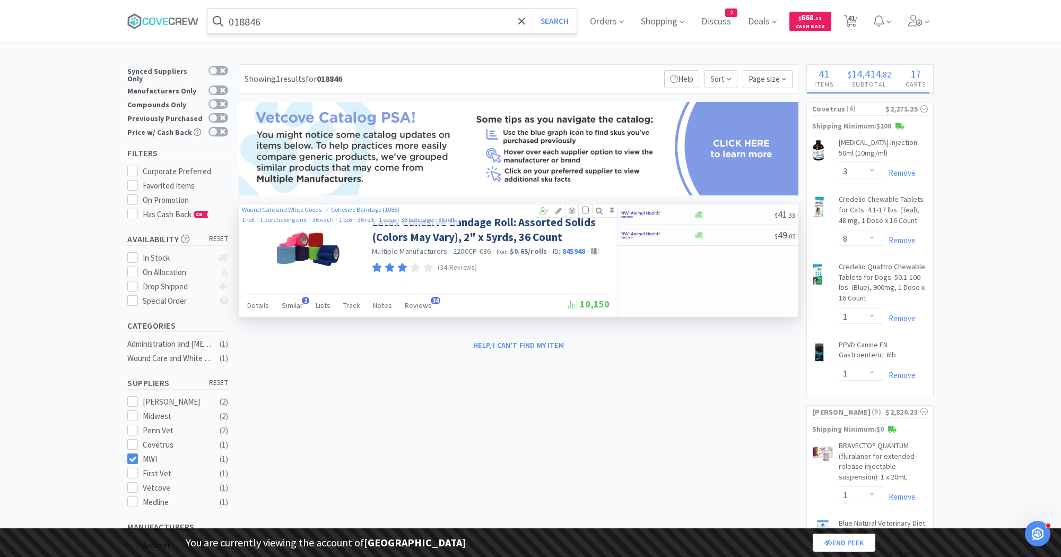
click at [270, 25] on input "018846" at bounding box center [391, 21] width 369 height 24
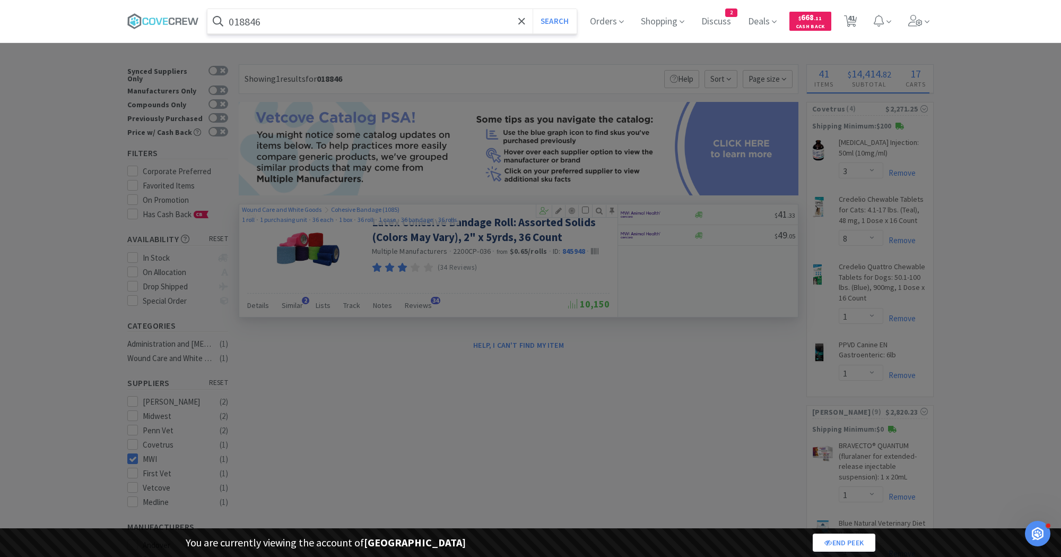
click at [270, 25] on input "018846" at bounding box center [391, 21] width 369 height 24
type input "pvs2000-mca"
click at [533, 9] on button "Search" at bounding box center [555, 21] width 44 height 24
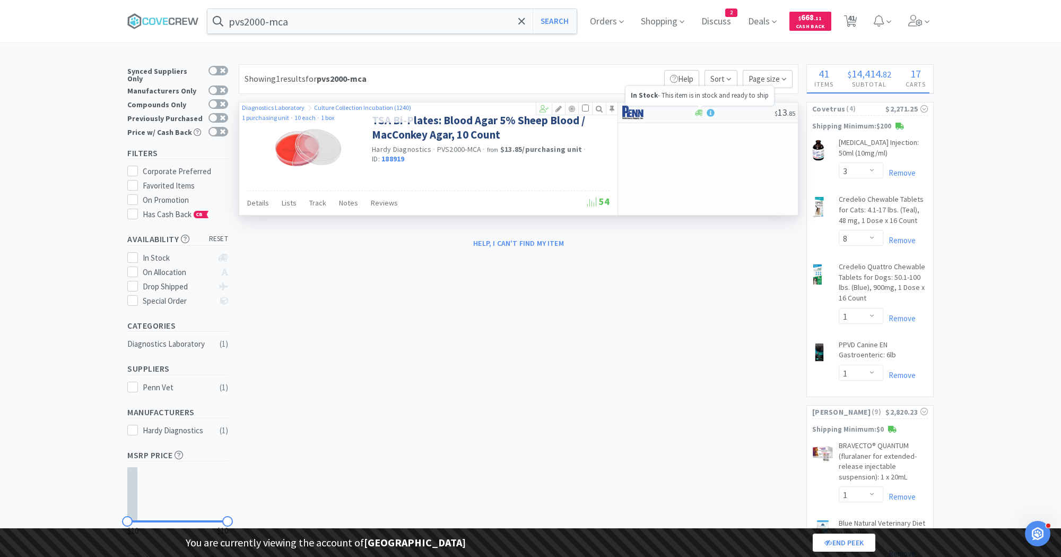
click at [666, 115] on div at bounding box center [650, 112] width 58 height 18
